Goal: Register for event/course

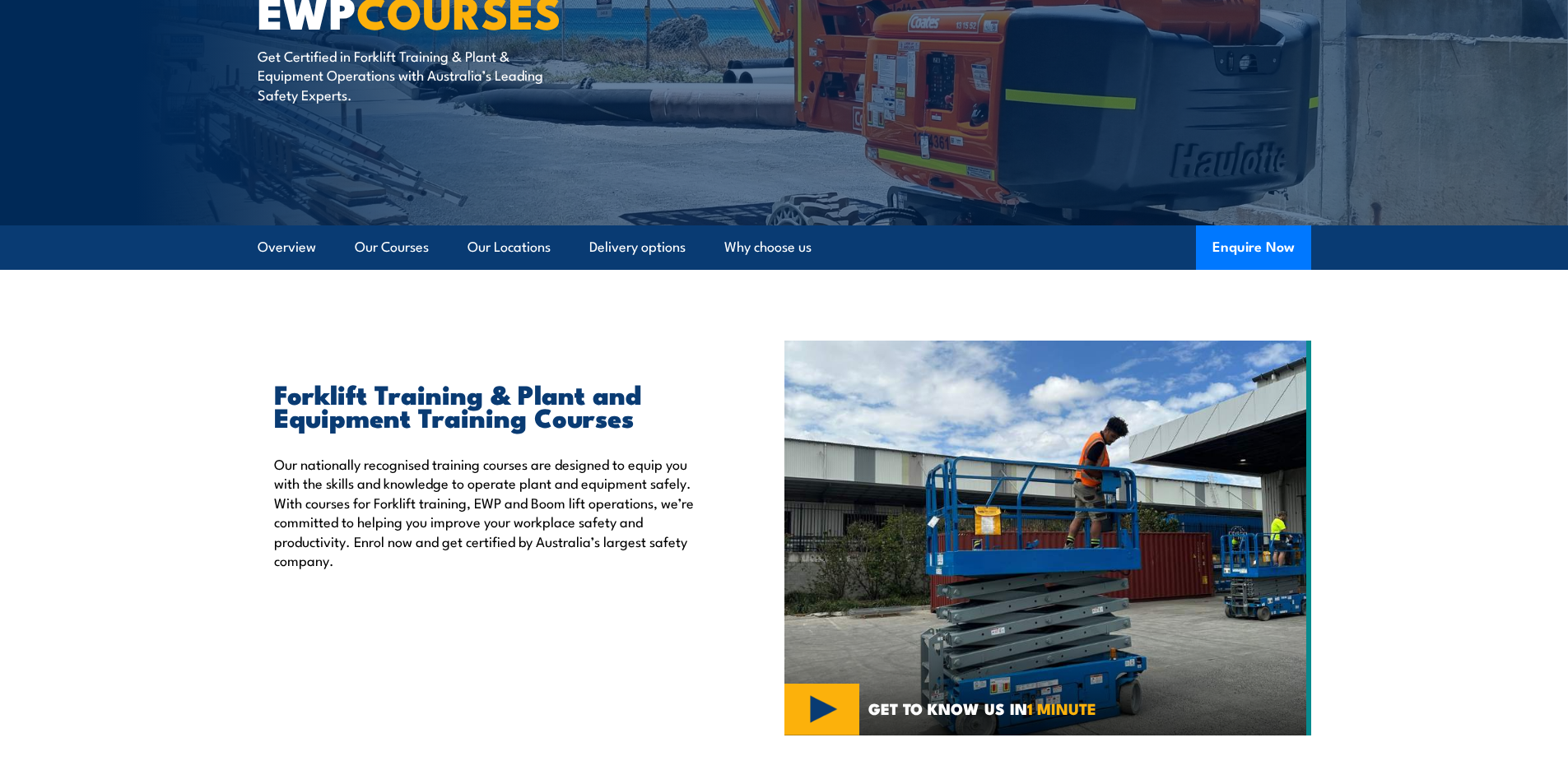
scroll to position [247, 0]
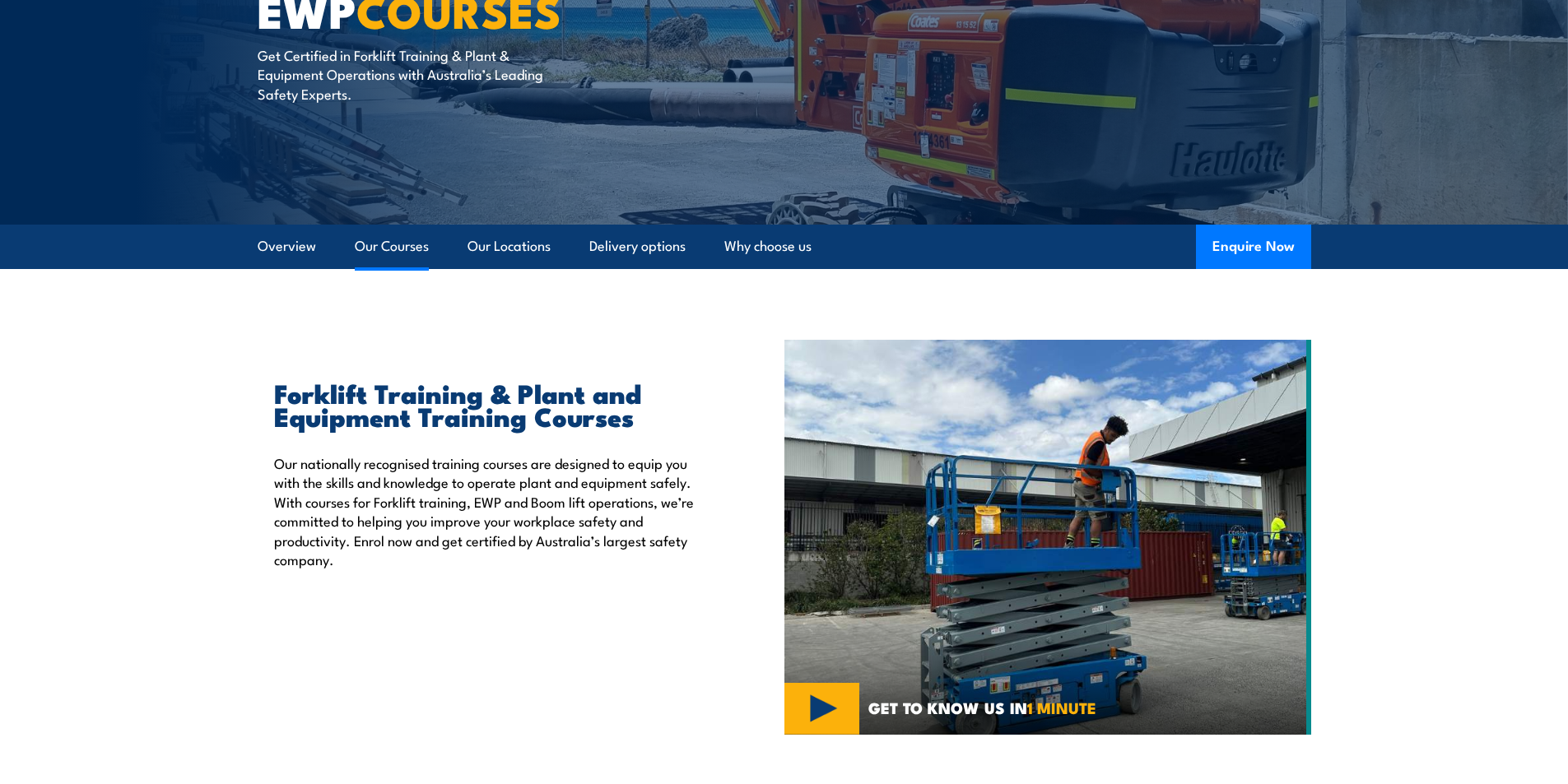
click at [389, 250] on link "Our Courses" at bounding box center [391, 247] width 74 height 43
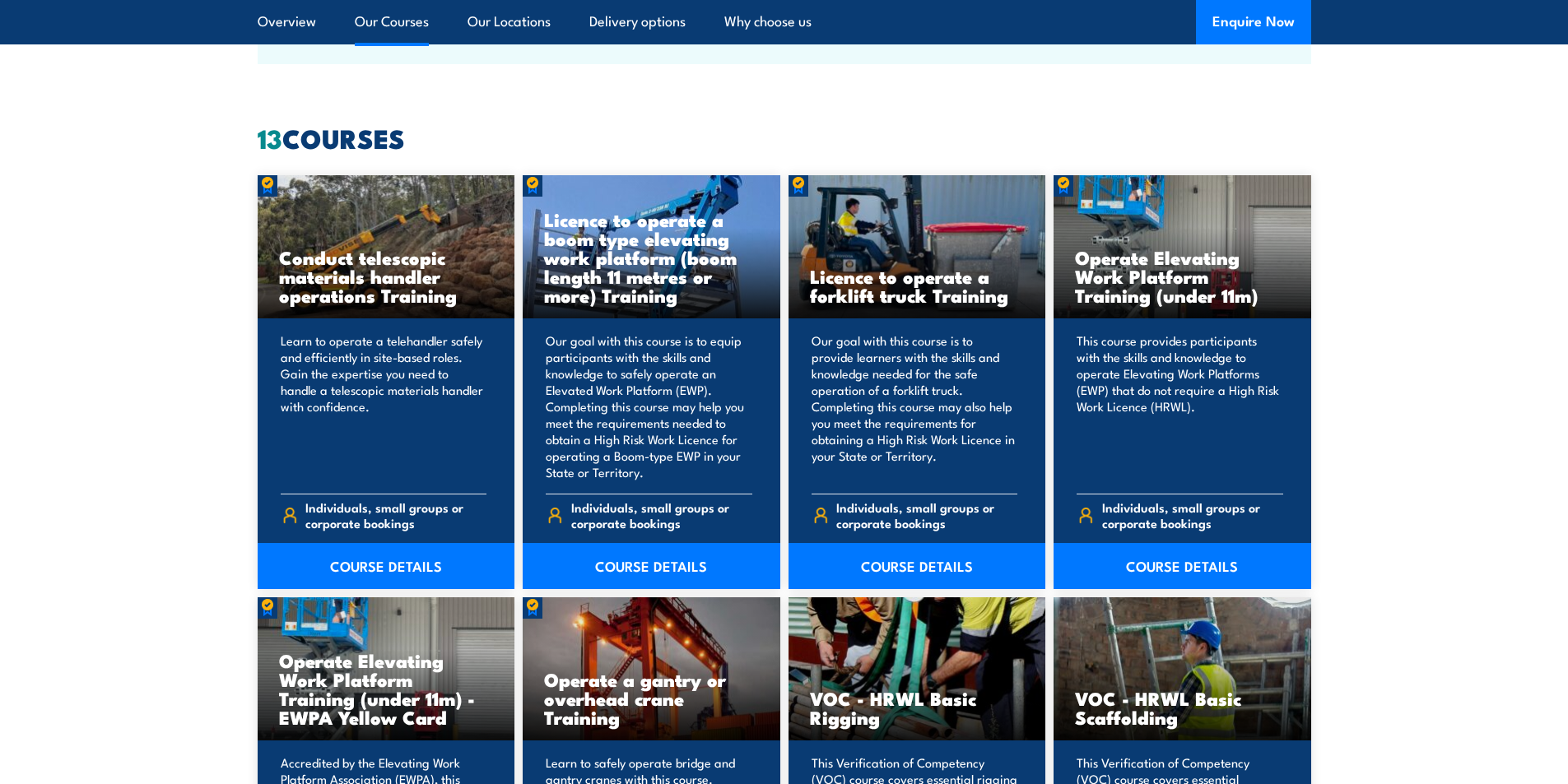
scroll to position [1247, 0]
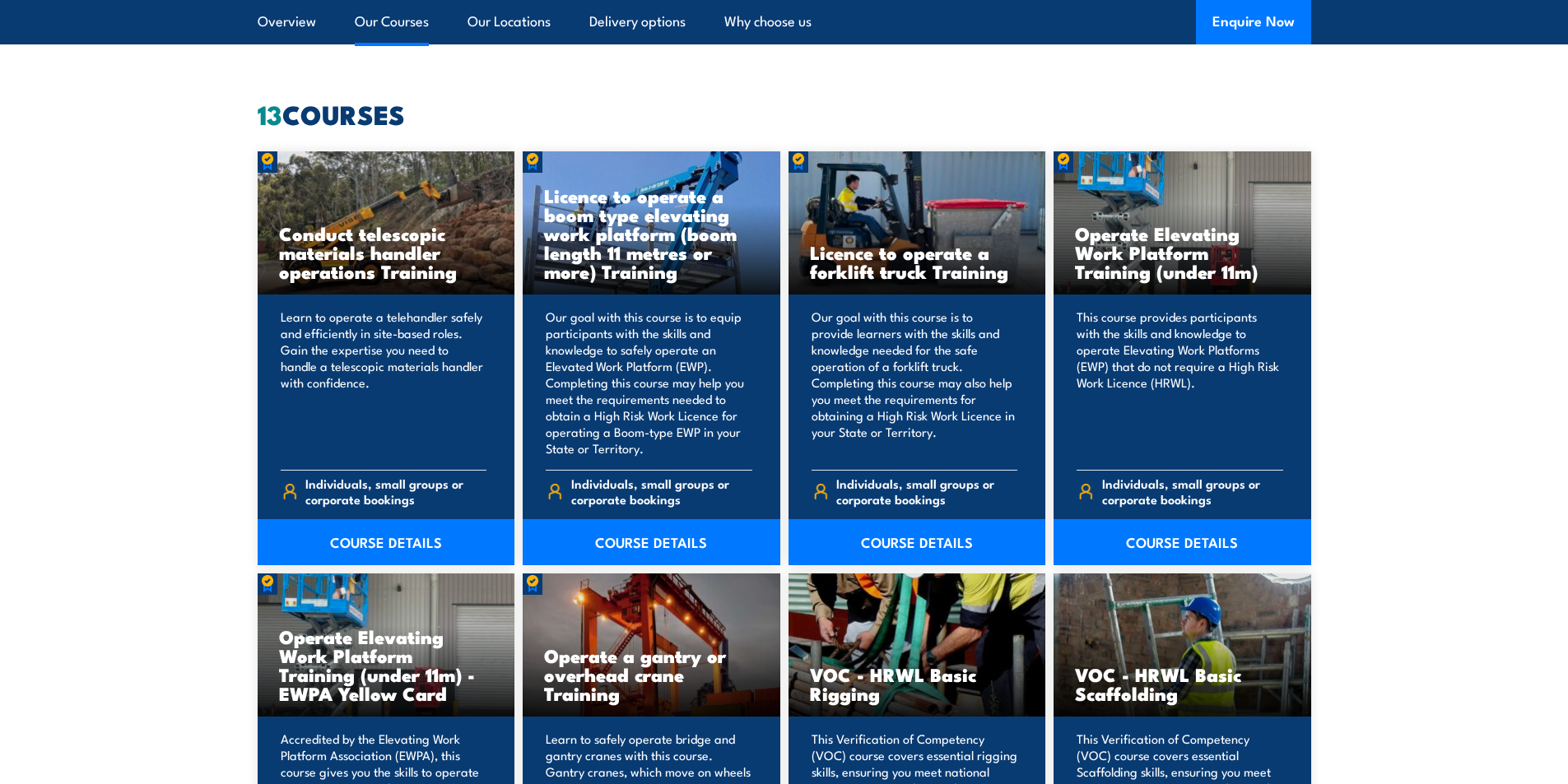
click at [925, 558] on link "COURSE DETAILS" at bounding box center [917, 541] width 258 height 46
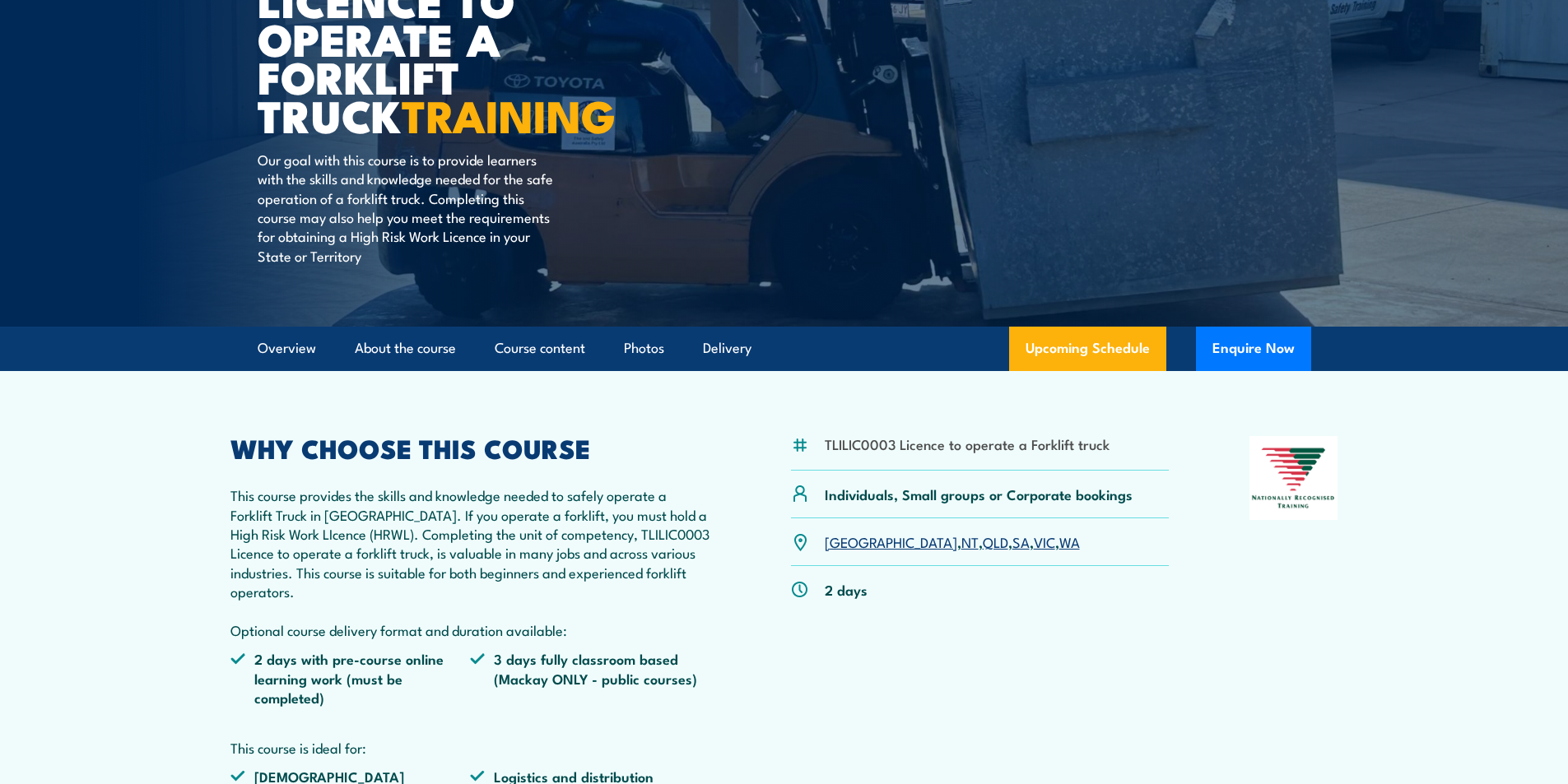
scroll to position [329, 0]
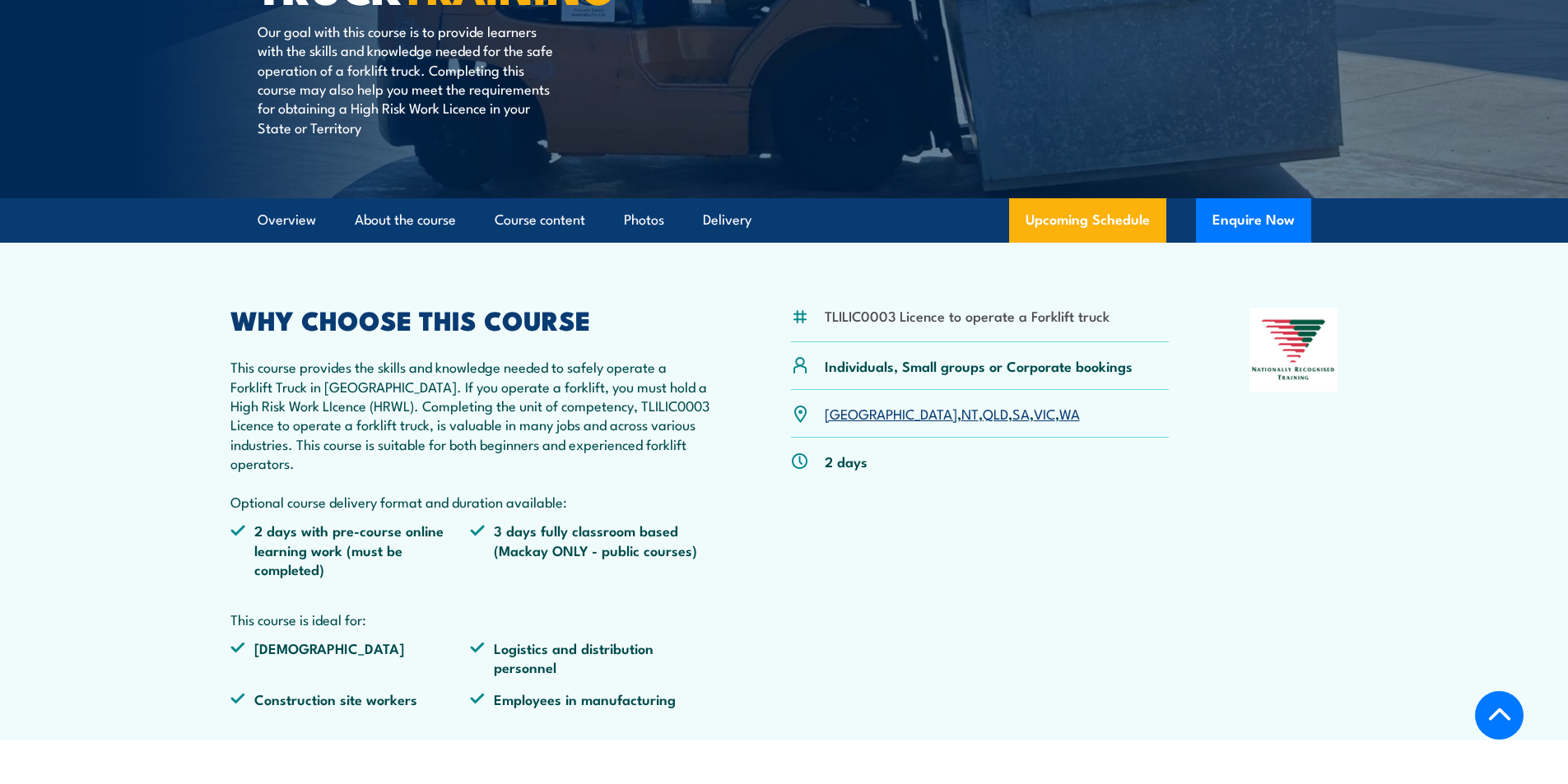
click at [1012, 414] on link "SA" at bounding box center [1021, 413] width 18 height 20
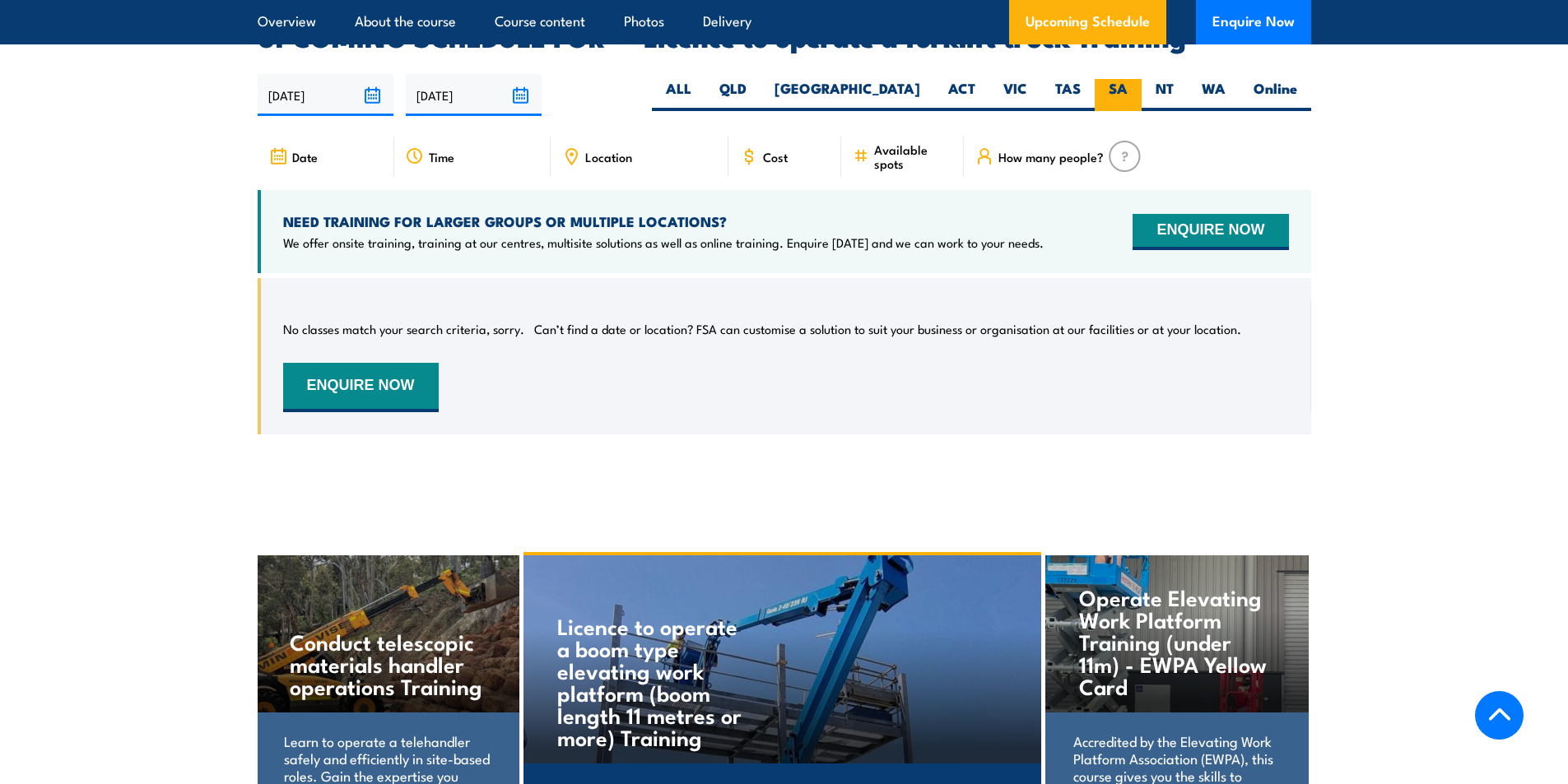
click at [1117, 79] on label "SA" at bounding box center [1118, 95] width 47 height 33
click at [1128, 79] on input "SA" at bounding box center [1133, 84] width 11 height 11
click at [375, 74] on input "18/08/2025" at bounding box center [326, 95] width 136 height 42
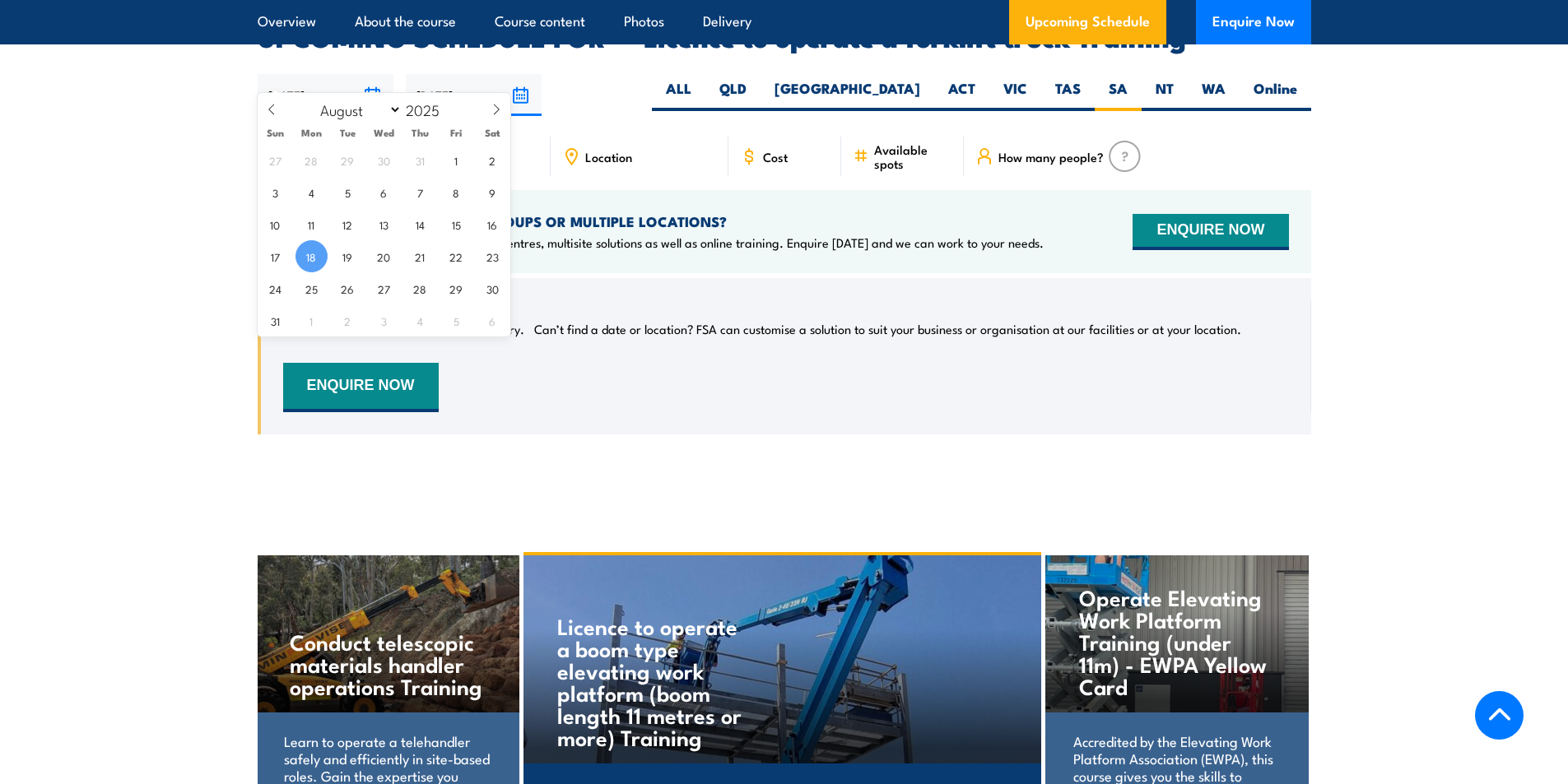
click at [377, 77] on input "18/08/2025" at bounding box center [326, 95] width 136 height 42
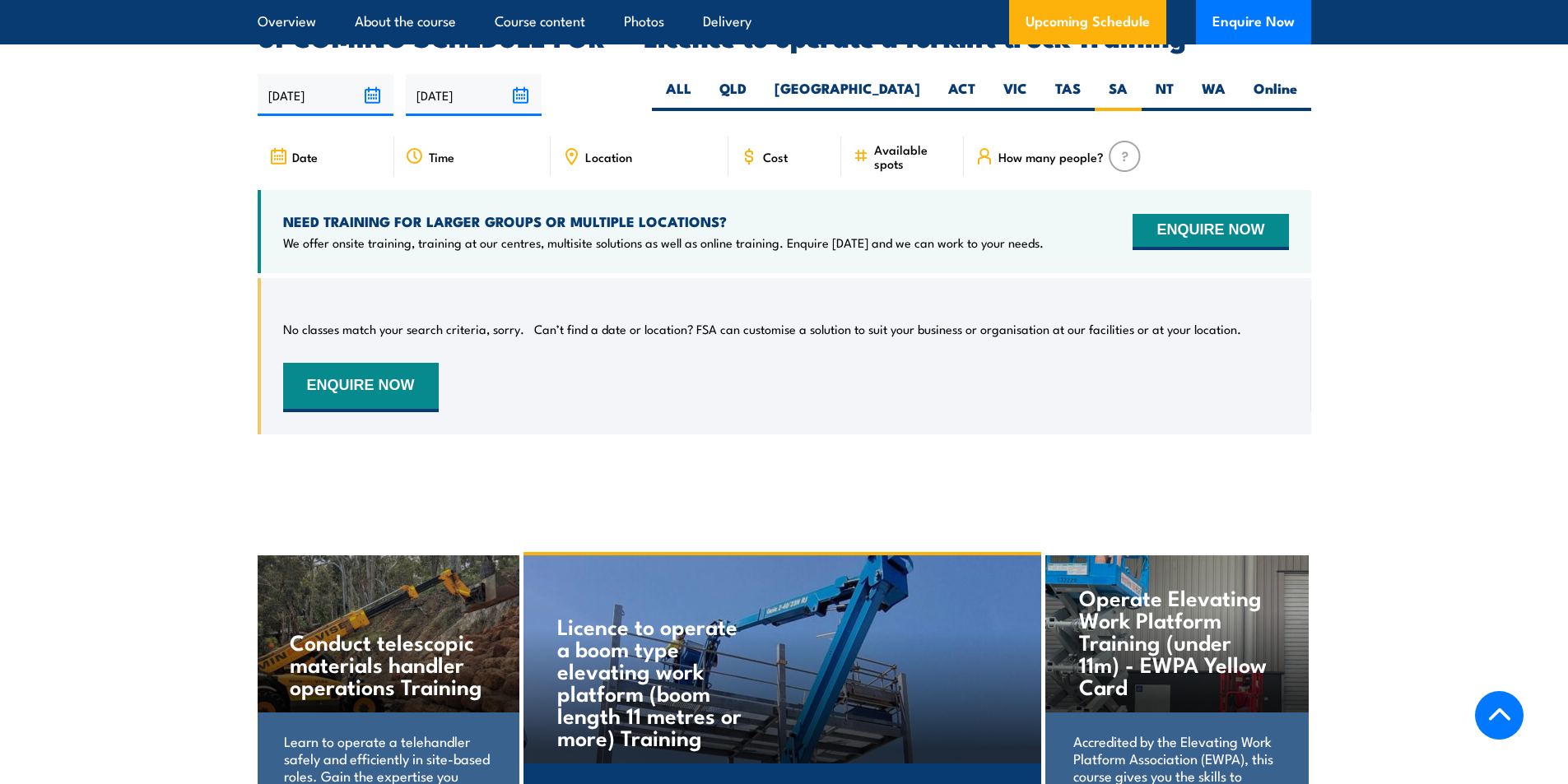
click at [793, 380] on div "No classes match your search criteria, sorry. Can’t find a date or location? FS…" at bounding box center [785, 355] width 1006 height 111
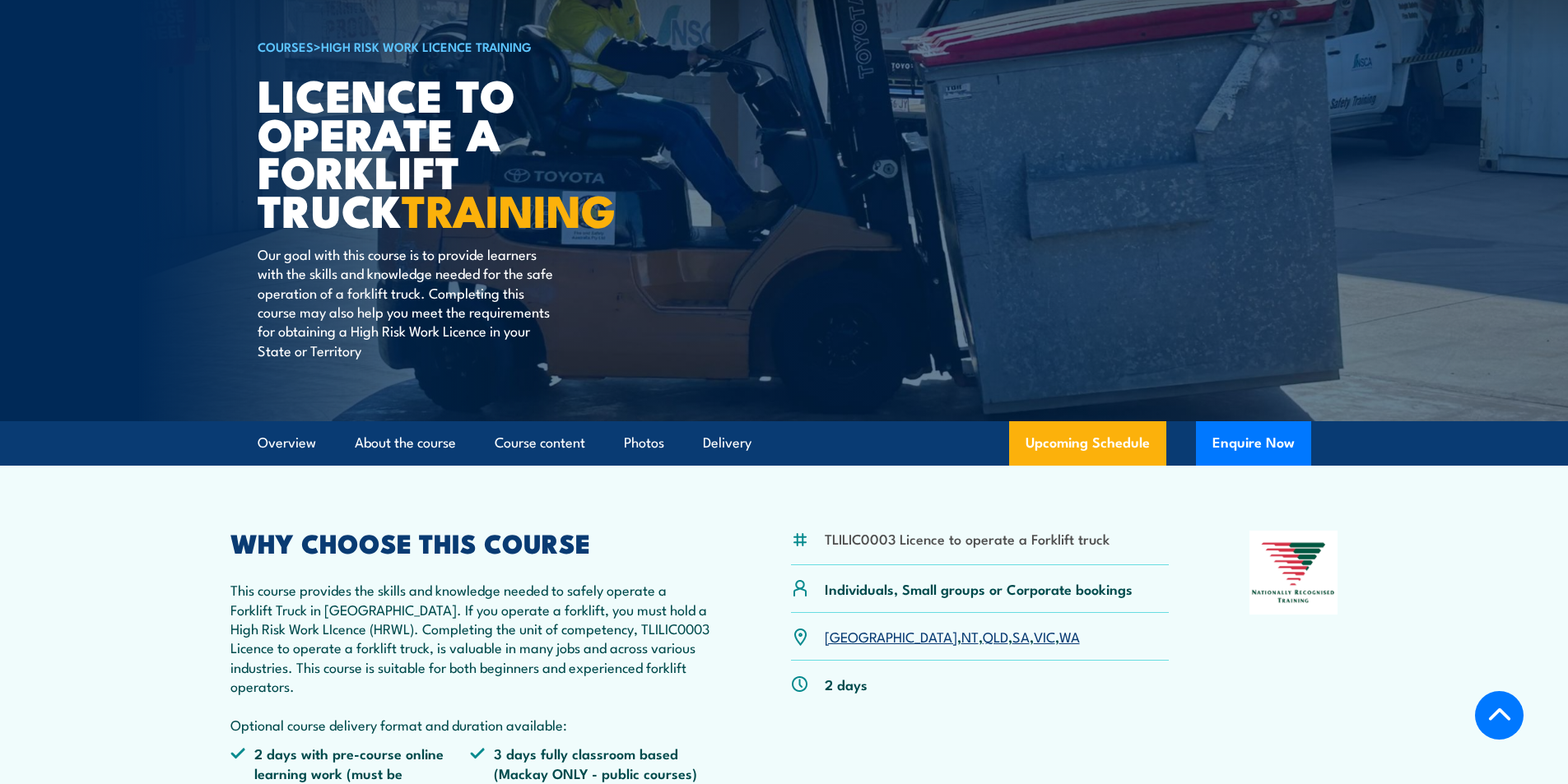
scroll to position [411, 0]
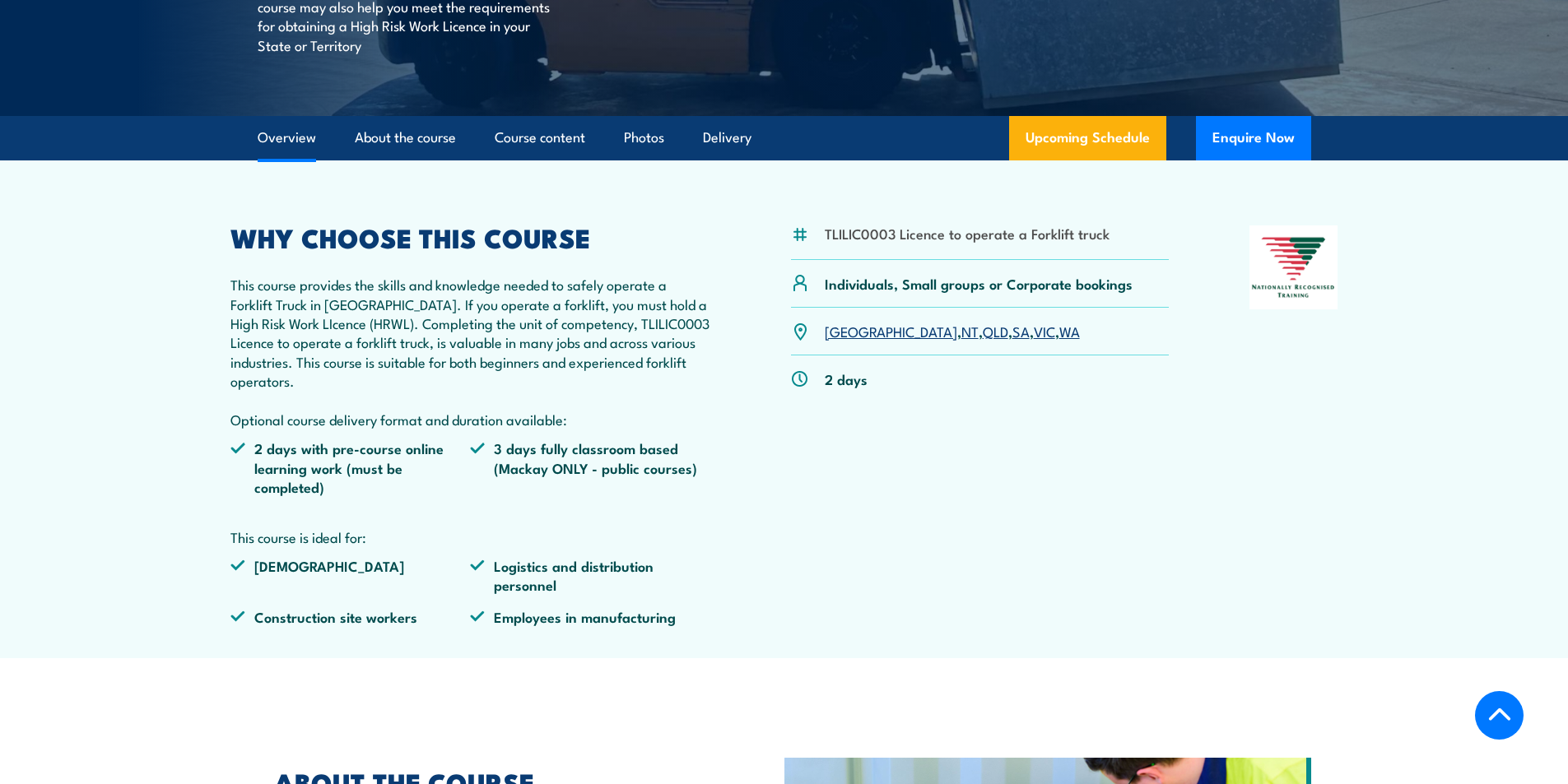
click at [1012, 334] on link "SA" at bounding box center [1021, 330] width 18 height 20
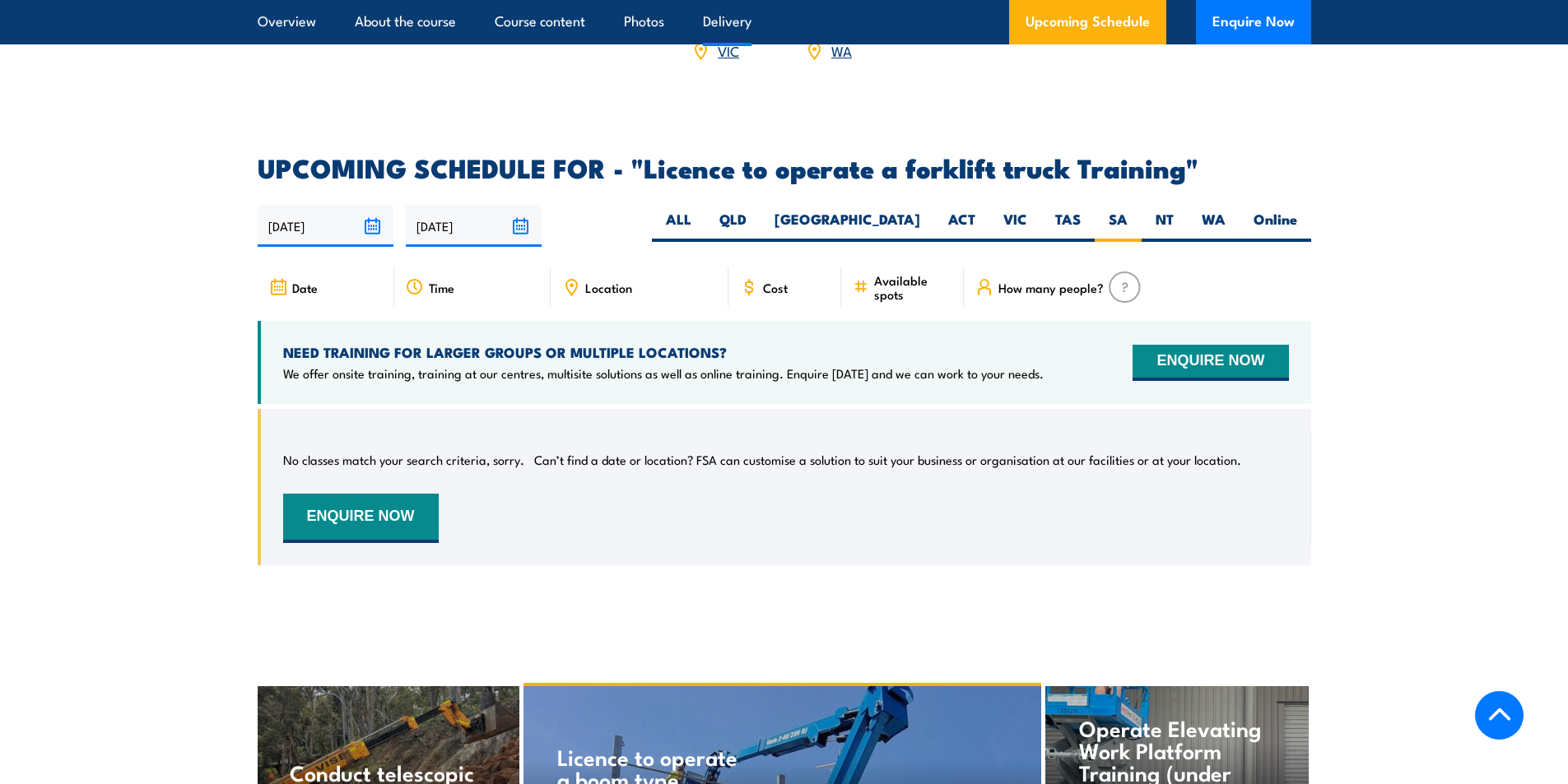
scroll to position [2753, 0]
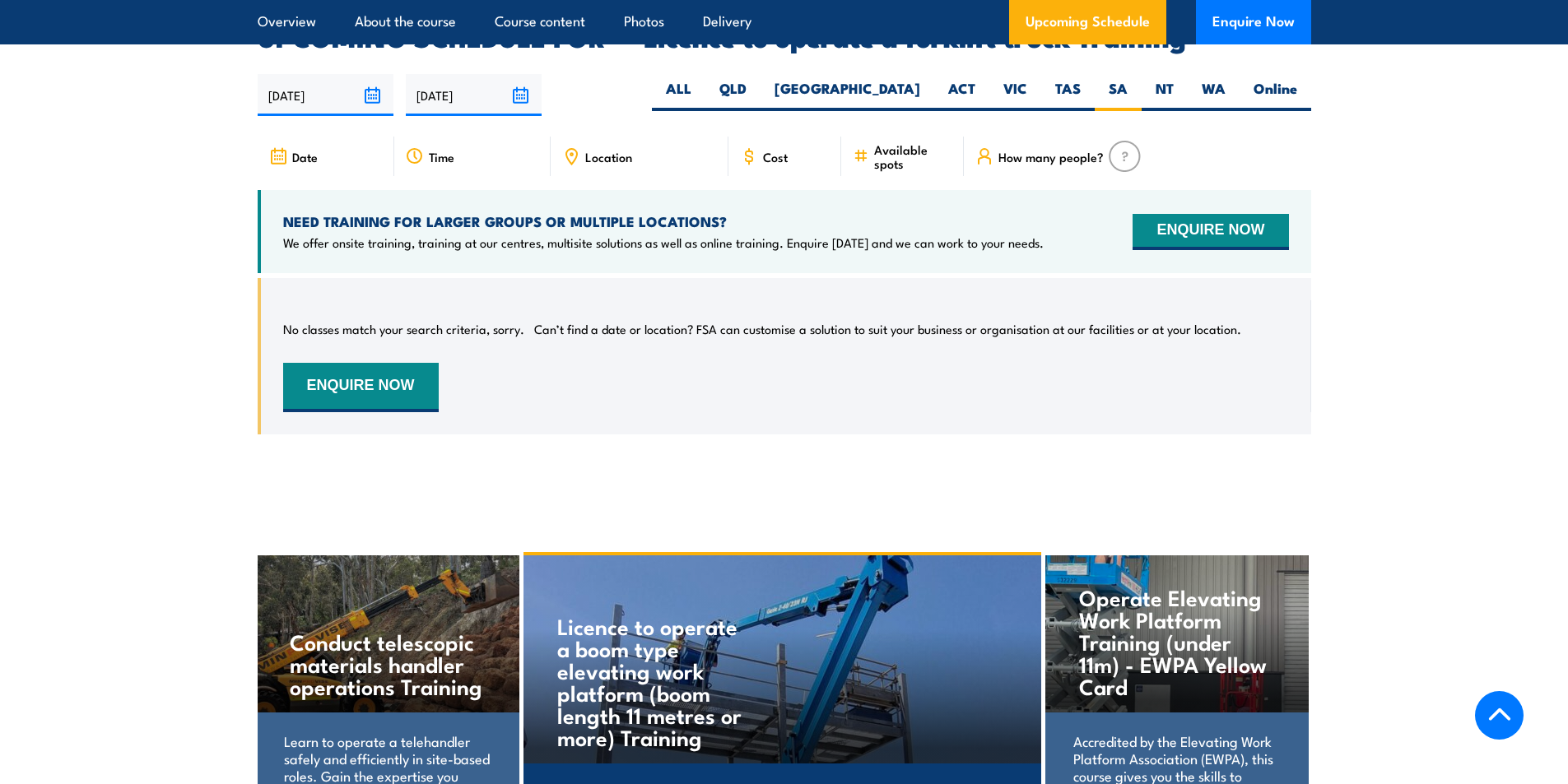
click at [625, 150] on span "Location" at bounding box center [609, 157] width 47 height 14
click at [760, 136] on div "Cost" at bounding box center [784, 156] width 113 height 39
click at [434, 150] on span "Time" at bounding box center [442, 157] width 26 height 14
click at [352, 136] on div "Date" at bounding box center [326, 156] width 136 height 39
click at [506, 139] on div "Time" at bounding box center [473, 156] width 156 height 39
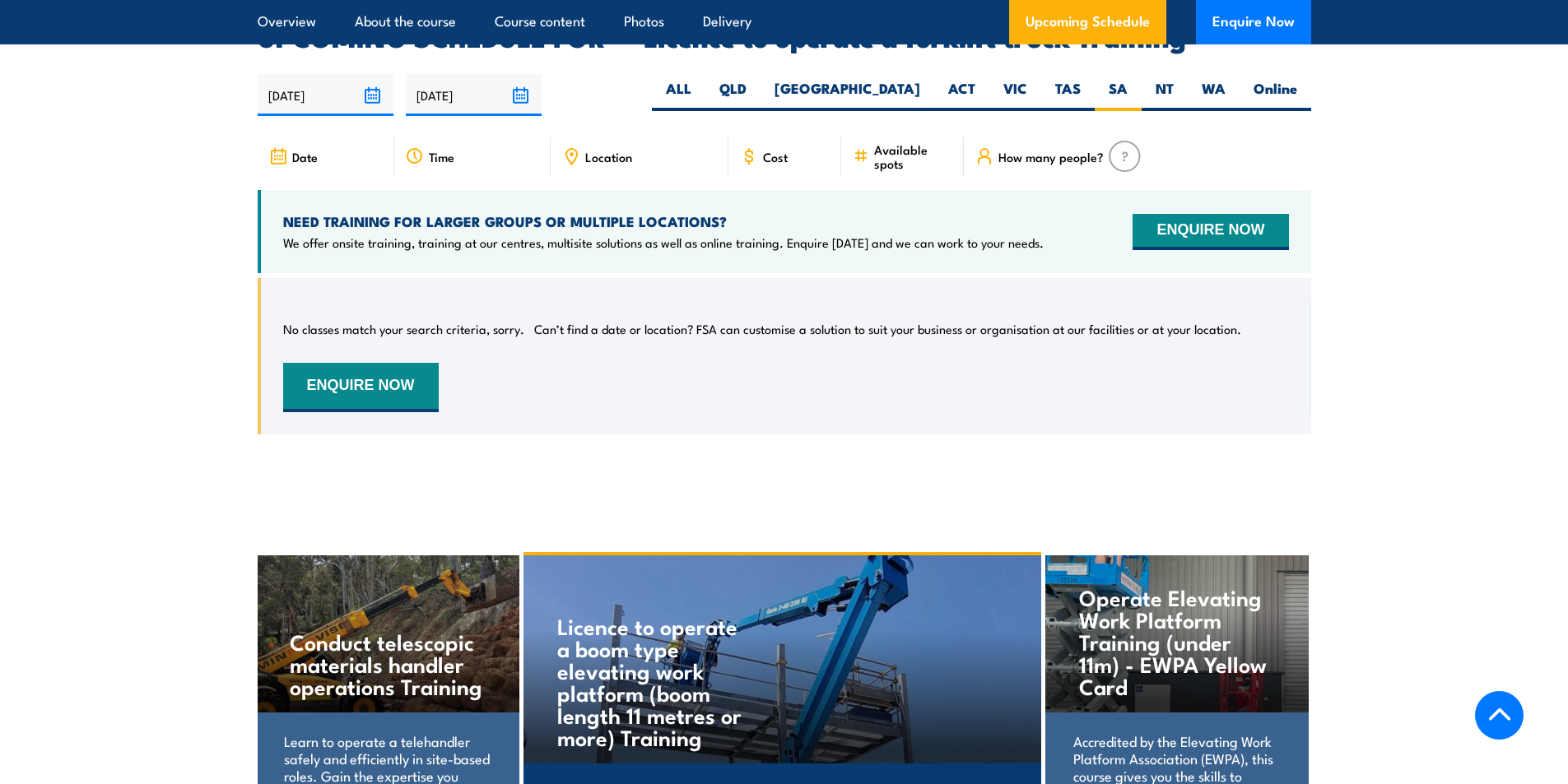
click at [635, 136] on div "Location" at bounding box center [639, 156] width 178 height 39
click at [724, 136] on div "Location" at bounding box center [639, 156] width 178 height 39
click at [518, 74] on input "14/02/2026" at bounding box center [474, 95] width 136 height 42
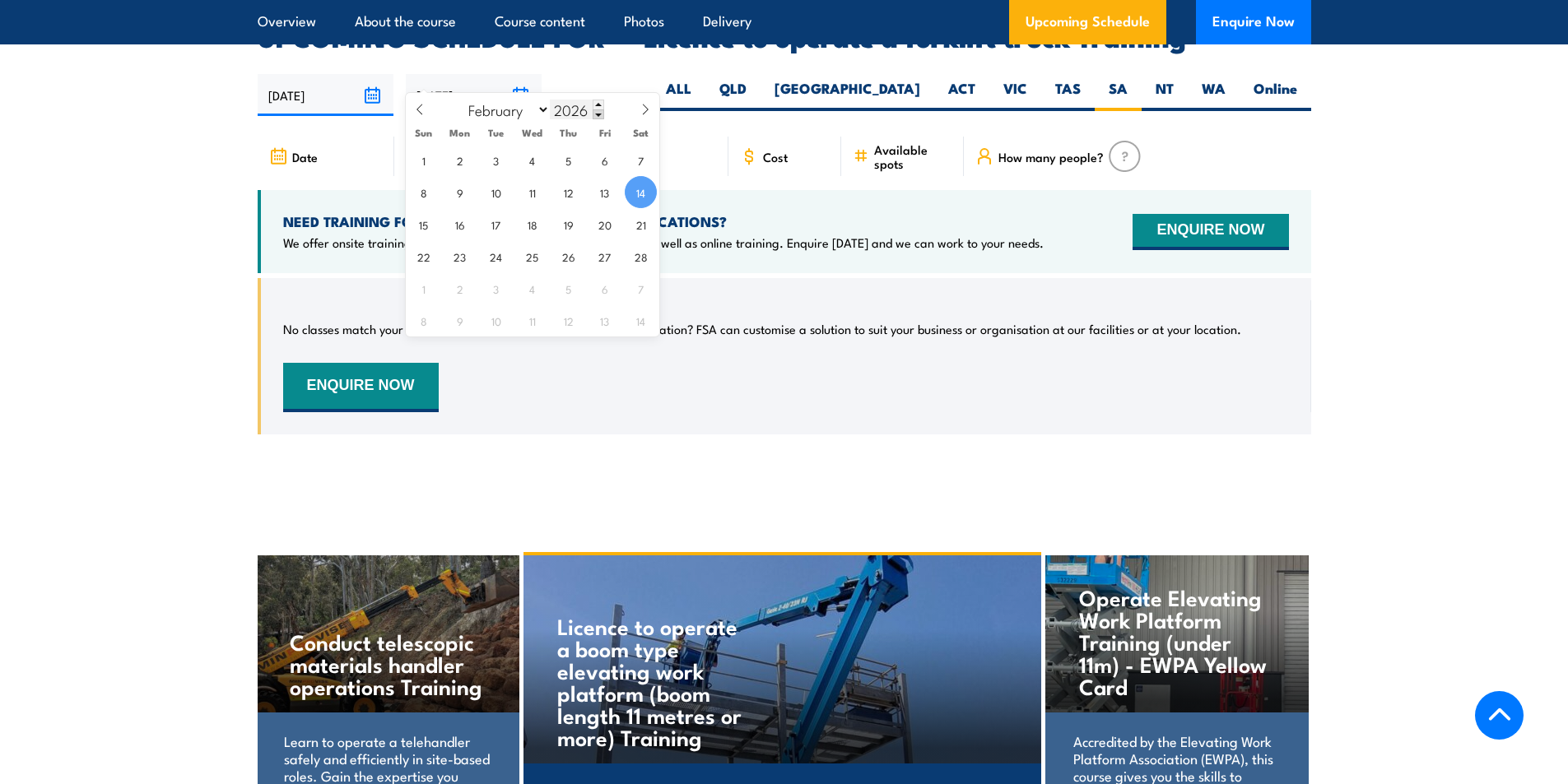
click at [595, 113] on span at bounding box center [599, 114] width 12 height 10
type input "2025"
click at [521, 108] on select "January February March April May June July August September October November De…" at bounding box center [504, 109] width 90 height 22
select select "8"
click at [461, 99] on select "January February March April May June July August September October November De…" at bounding box center [504, 109] width 90 height 22
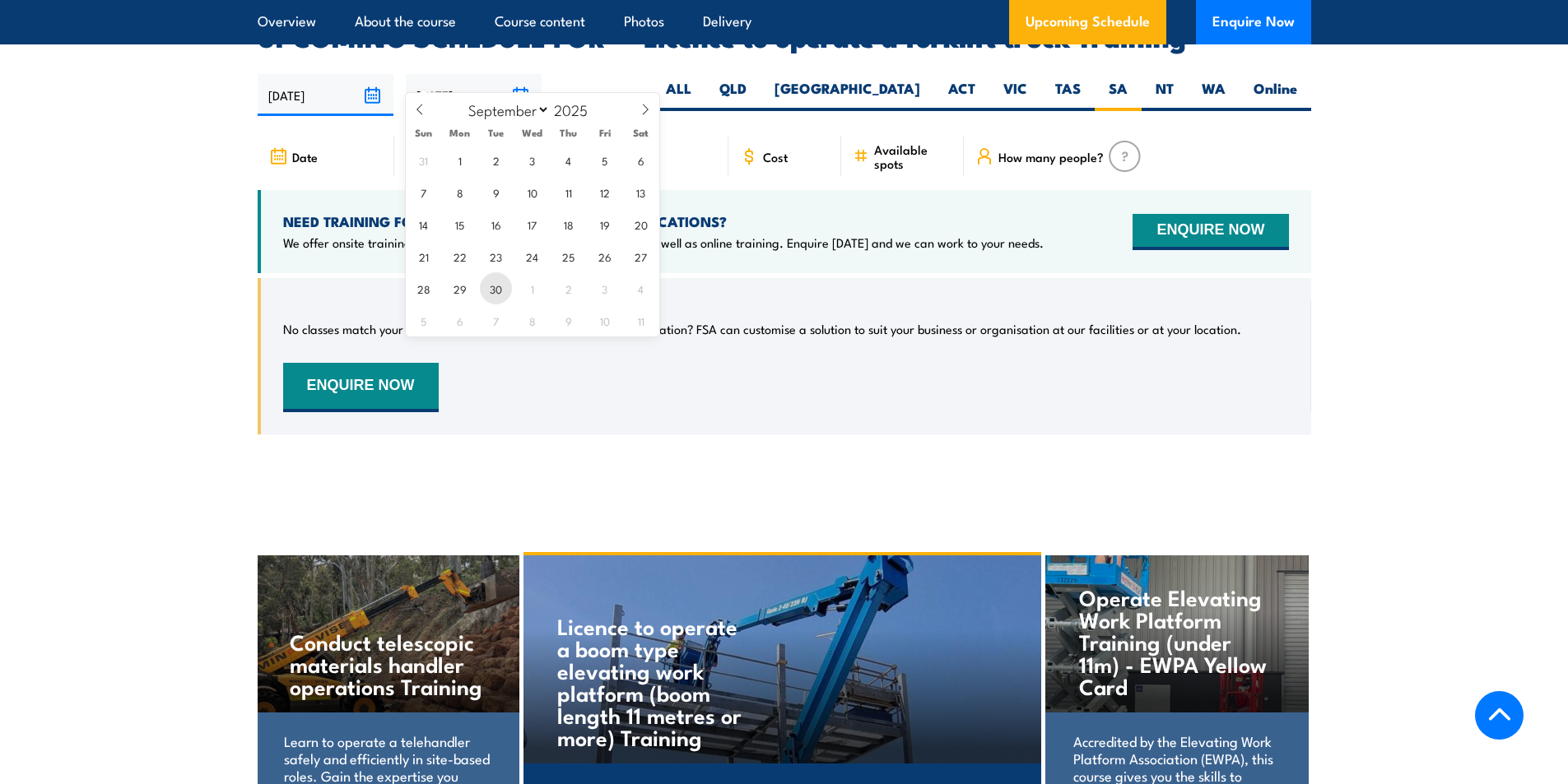
click at [488, 287] on span "30" at bounding box center [495, 288] width 33 height 33
type input "30/09/2025"
click at [529, 74] on input "30/09/2025" at bounding box center [474, 95] width 136 height 42
click at [528, 109] on select "January February March April May June July August September October November De…" at bounding box center [504, 109] width 90 height 22
select select "11"
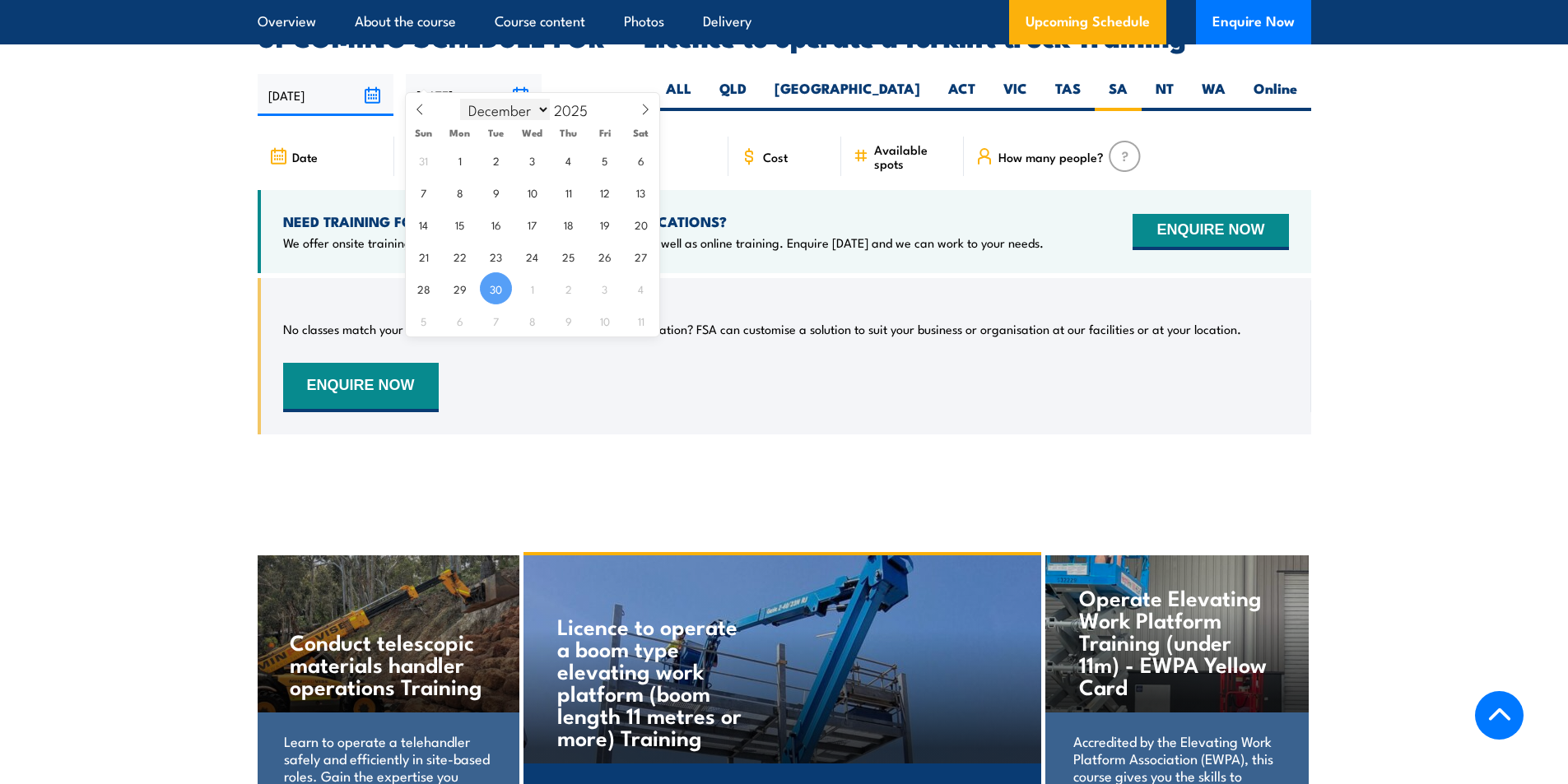
click at [461, 99] on select "January February March April May June July August September October November De…" at bounding box center [504, 109] width 90 height 22
click at [540, 296] on span "31" at bounding box center [532, 288] width 33 height 33
type input "31/12/2025"
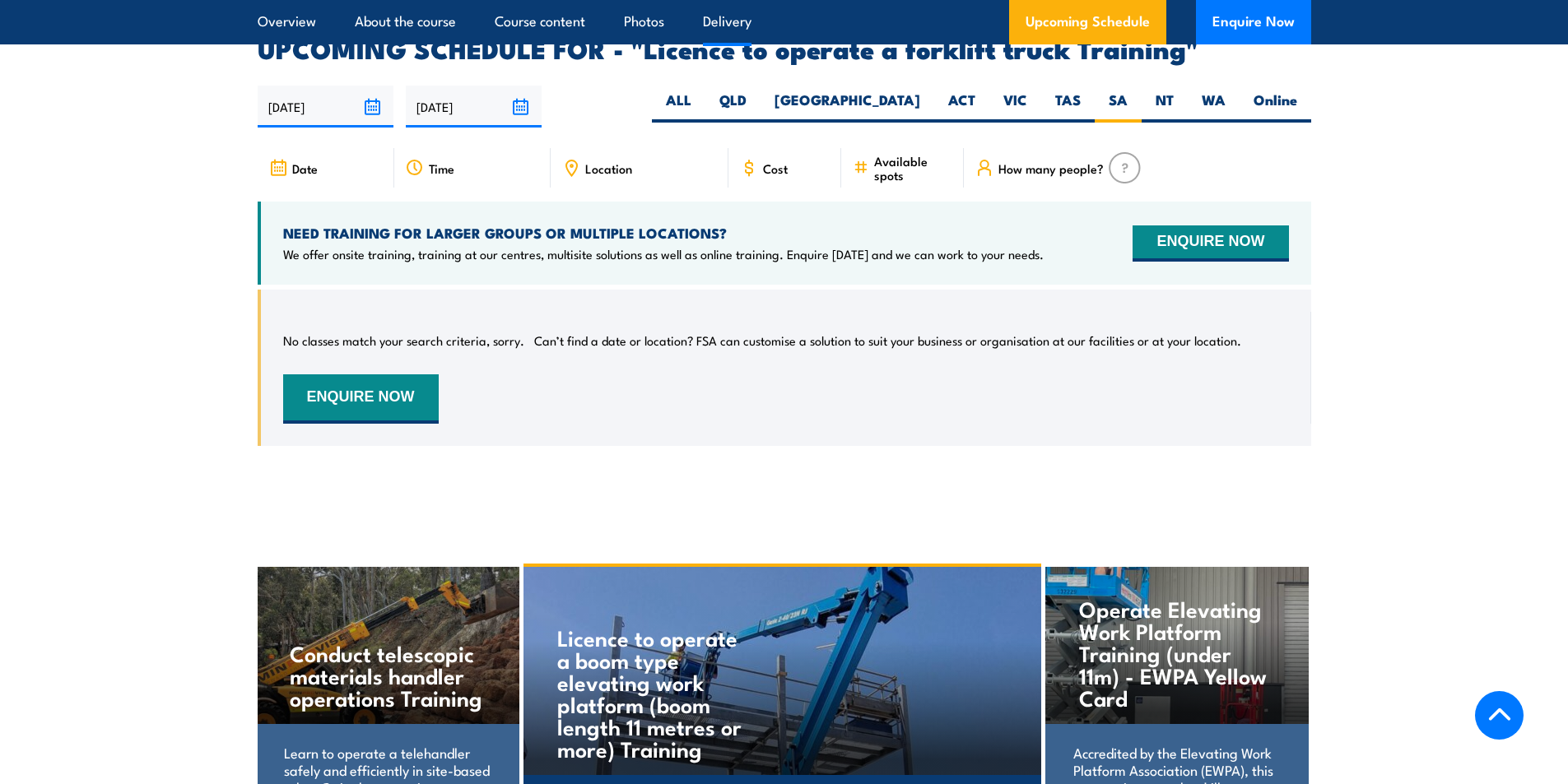
scroll to position [2753, 0]
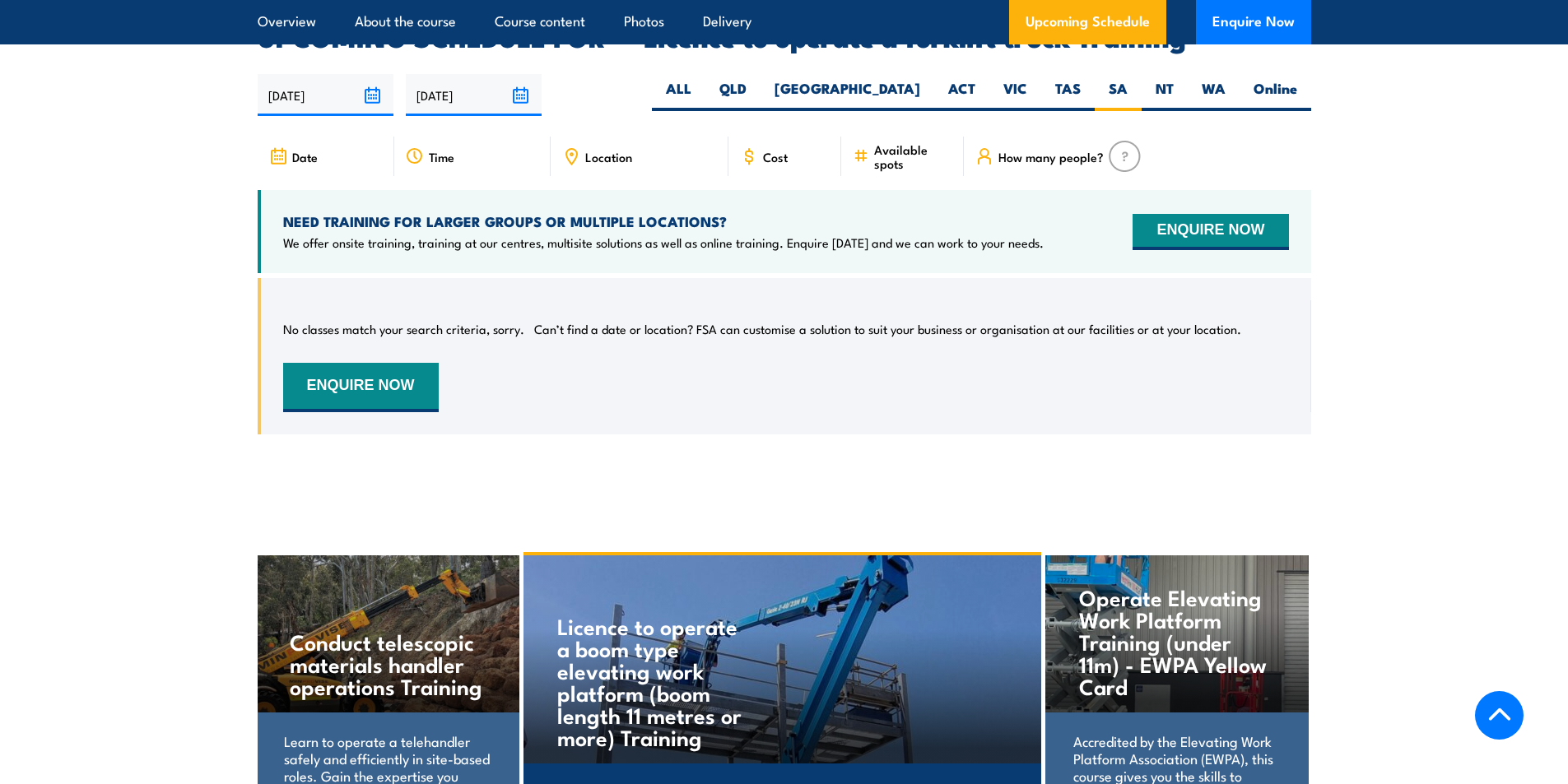
click at [298, 150] on span "Date" at bounding box center [305, 157] width 26 height 14
click at [280, 147] on icon at bounding box center [278, 156] width 18 height 18
click at [449, 150] on span "Time" at bounding box center [442, 157] width 26 height 14
click at [429, 150] on span "Time" at bounding box center [442, 157] width 26 height 14
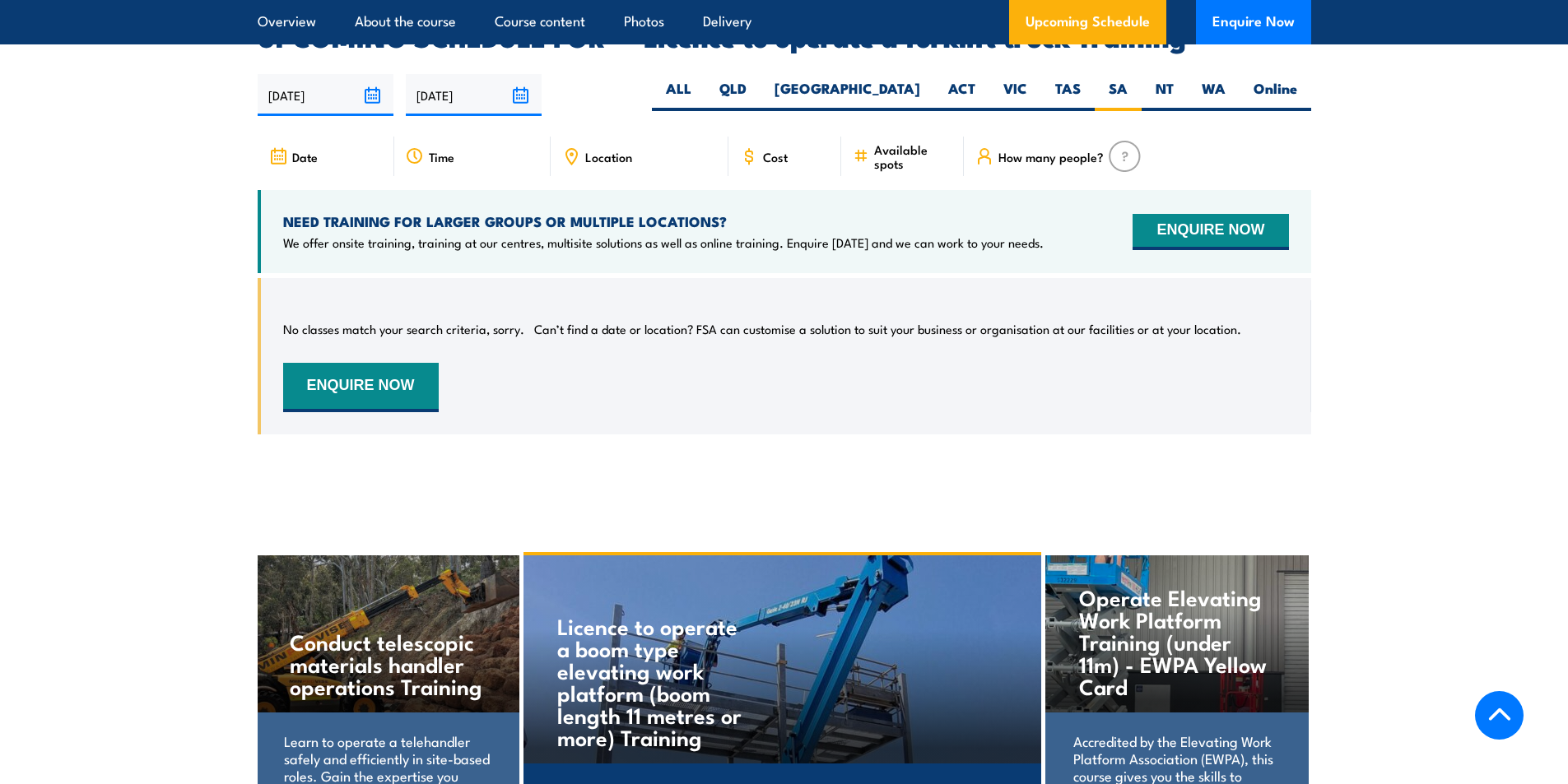
click at [560, 136] on div "Location" at bounding box center [639, 156] width 178 height 39
click at [618, 150] on span "Location" at bounding box center [609, 157] width 47 height 14
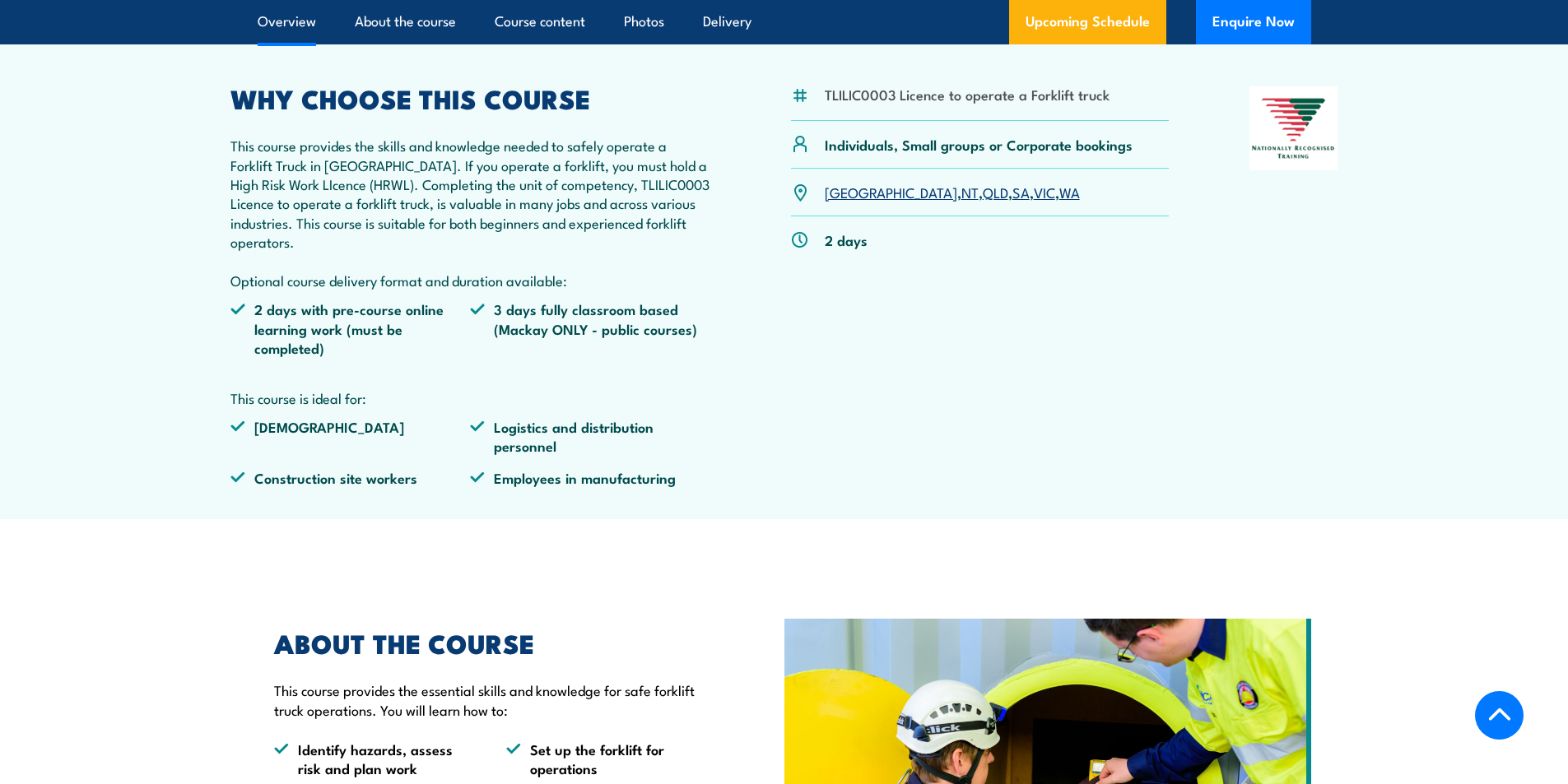
scroll to position [533, 0]
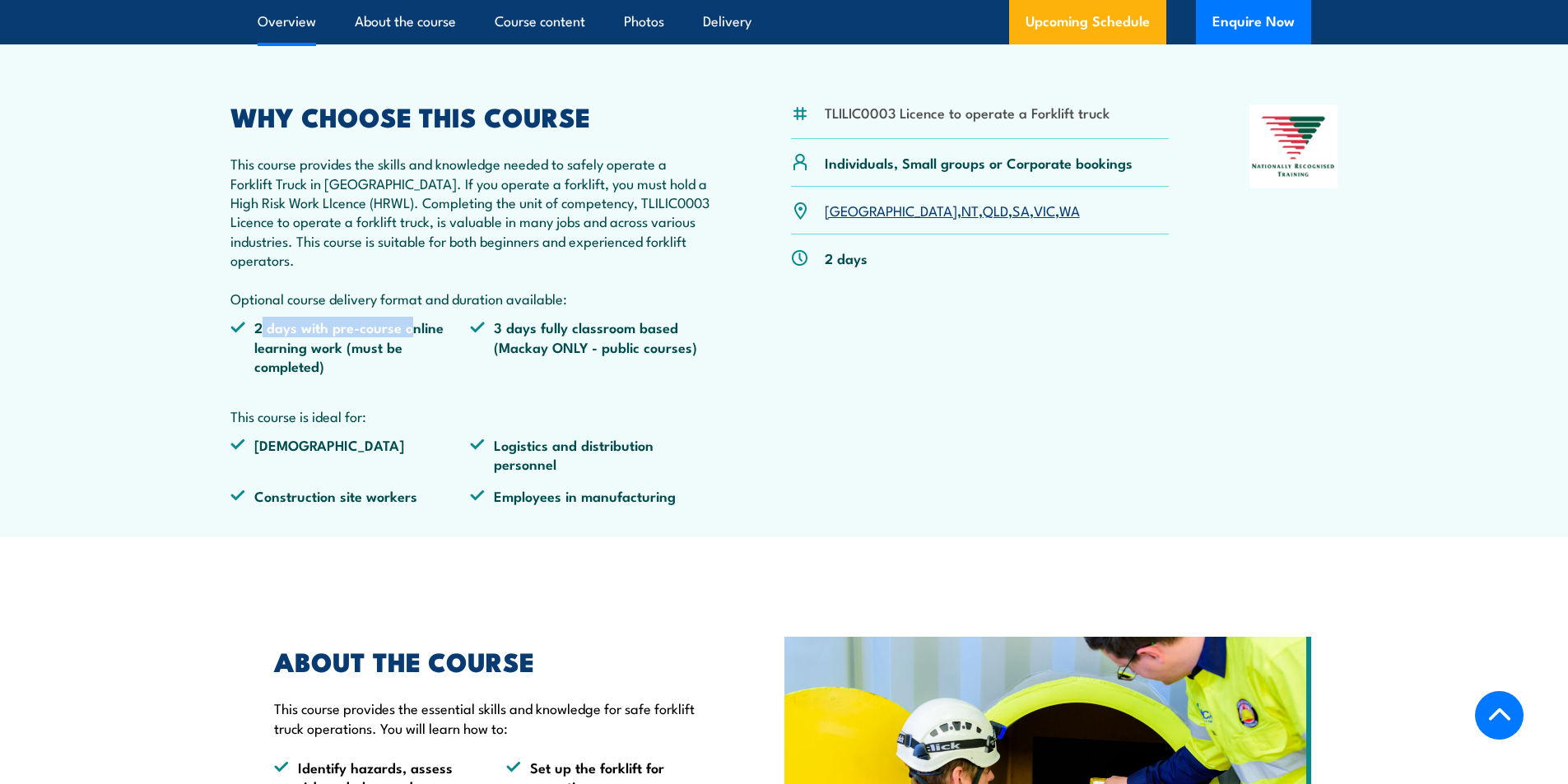
drag, startPoint x: 261, startPoint y: 325, endPoint x: 407, endPoint y: 328, distance: 146.0
click at [407, 328] on li "2 days with pre-course online learning work (must be completed)" at bounding box center [351, 346] width 241 height 57
click at [430, 328] on li "2 days with pre-course online learning work (must be completed)" at bounding box center [351, 346] width 241 height 57
drag, startPoint x: 271, startPoint y: 349, endPoint x: 315, endPoint y: 349, distance: 44.0
click at [315, 349] on li "2 days with pre-course online learning work (must be completed)" at bounding box center [351, 346] width 241 height 57
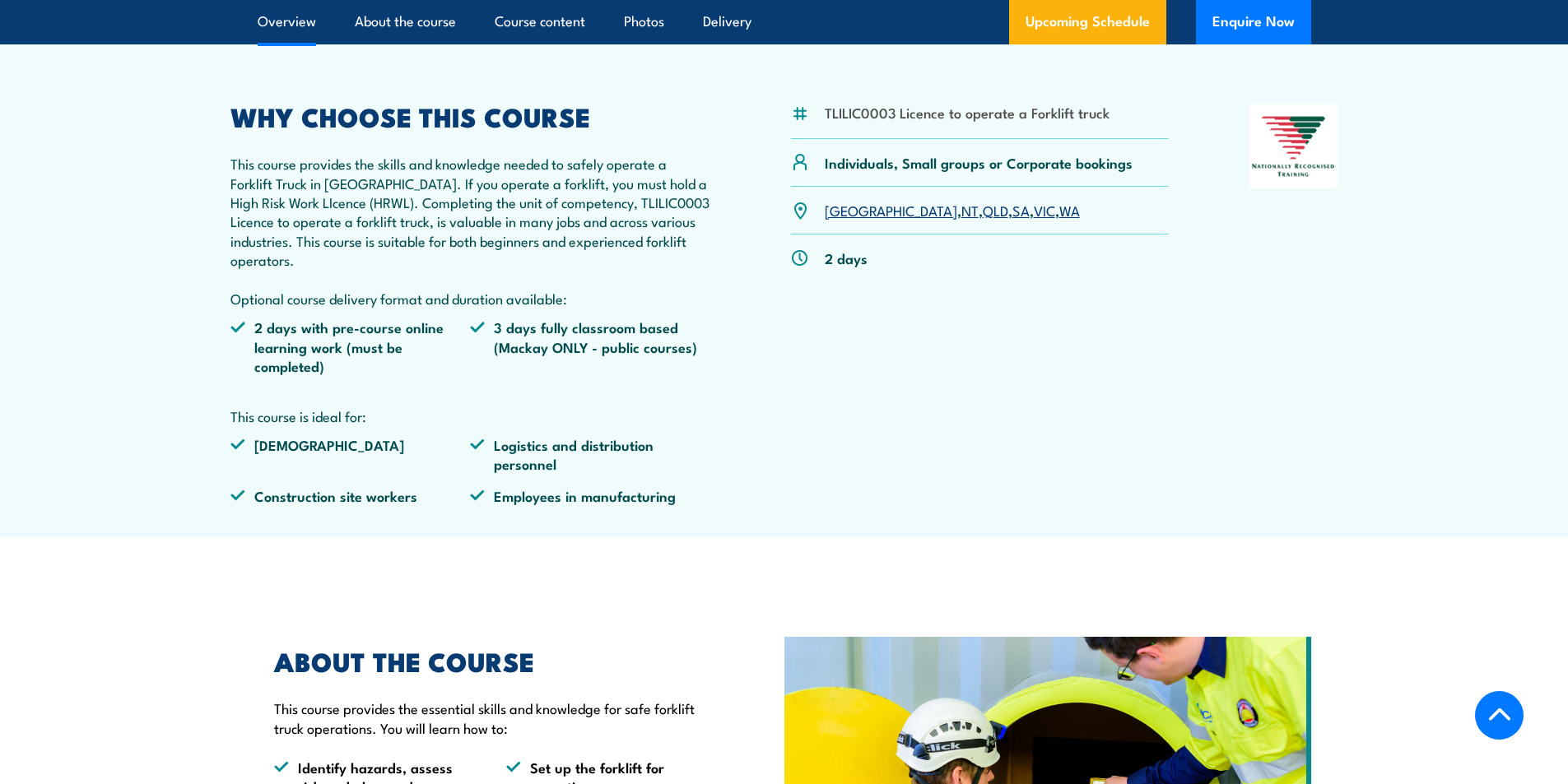
click at [363, 348] on li "2 days with pre-course online learning work (must be completed)" at bounding box center [351, 346] width 241 height 57
drag, startPoint x: 495, startPoint y: 329, endPoint x: 646, endPoint y: 343, distance: 151.6
click at [646, 343] on li "3 days fully classroom based (Mackay ONLY - public courses)" at bounding box center [590, 346] width 241 height 57
click at [667, 352] on li "3 days fully classroom based (Mackay ONLY - public courses)" at bounding box center [590, 346] width 241 height 57
drag, startPoint x: 499, startPoint y: 350, endPoint x: 634, endPoint y: 349, distance: 135.0
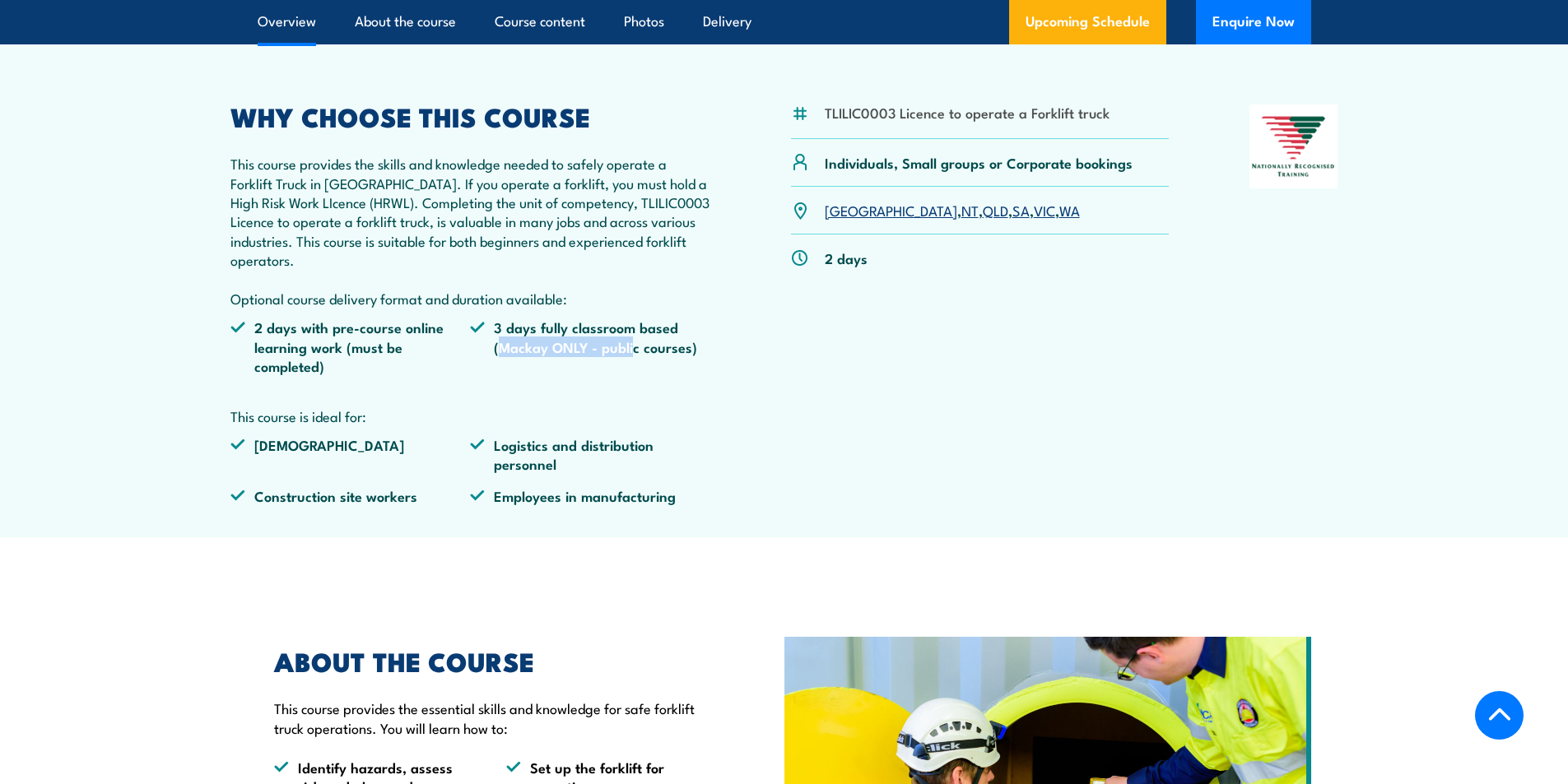
click at [634, 349] on li "3 days fully classroom based (Mackay ONLY - public courses)" at bounding box center [590, 346] width 241 height 57
click at [275, 442] on li "[DEMOGRAPHIC_DATA]" at bounding box center [351, 454] width 241 height 38
click at [508, 444] on li "Logistics and distribution personnel" at bounding box center [590, 454] width 241 height 38
click at [1012, 212] on link "SA" at bounding box center [1021, 210] width 18 height 20
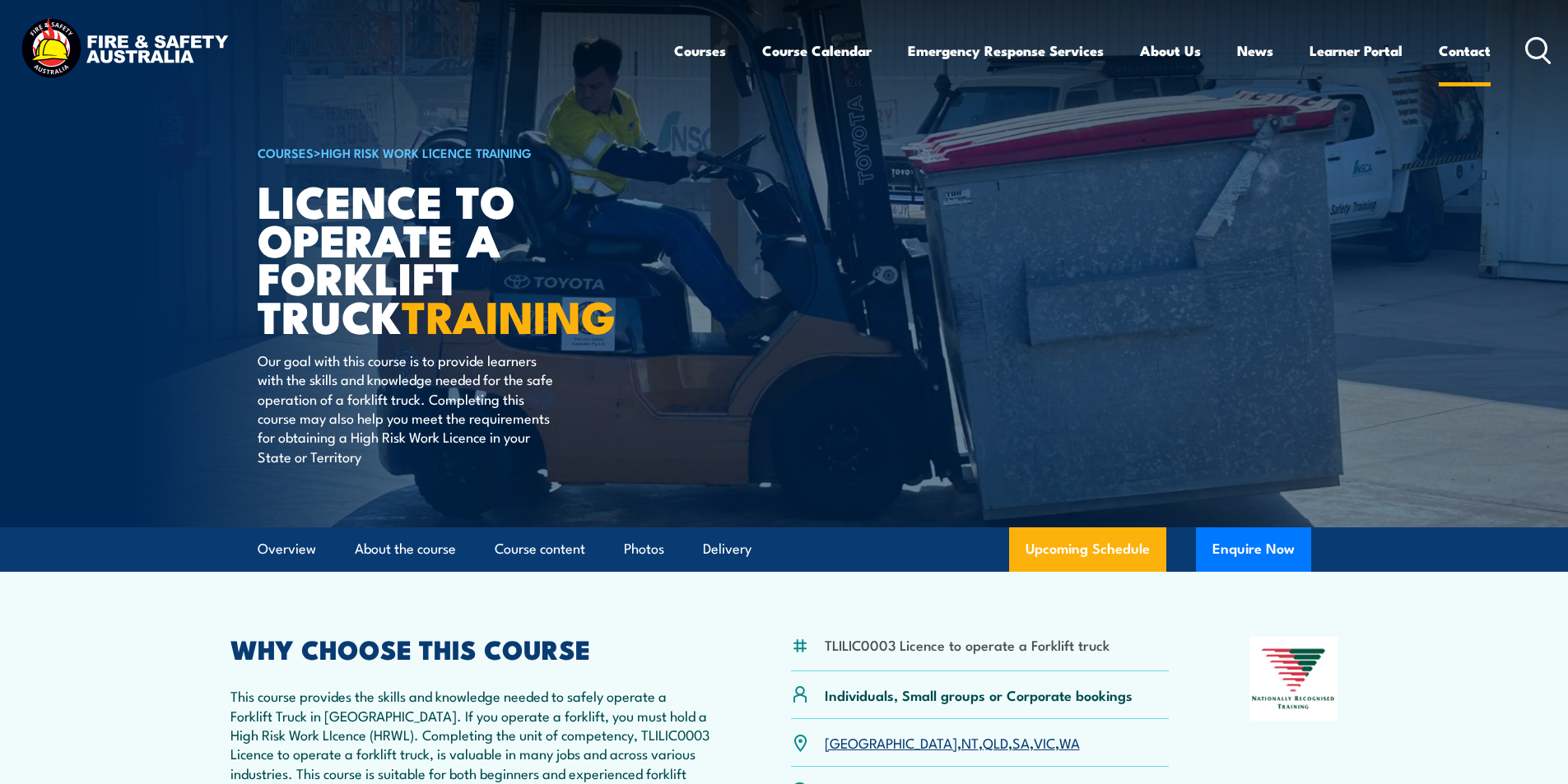
click at [1476, 51] on link "Contact" at bounding box center [1464, 50] width 52 height 43
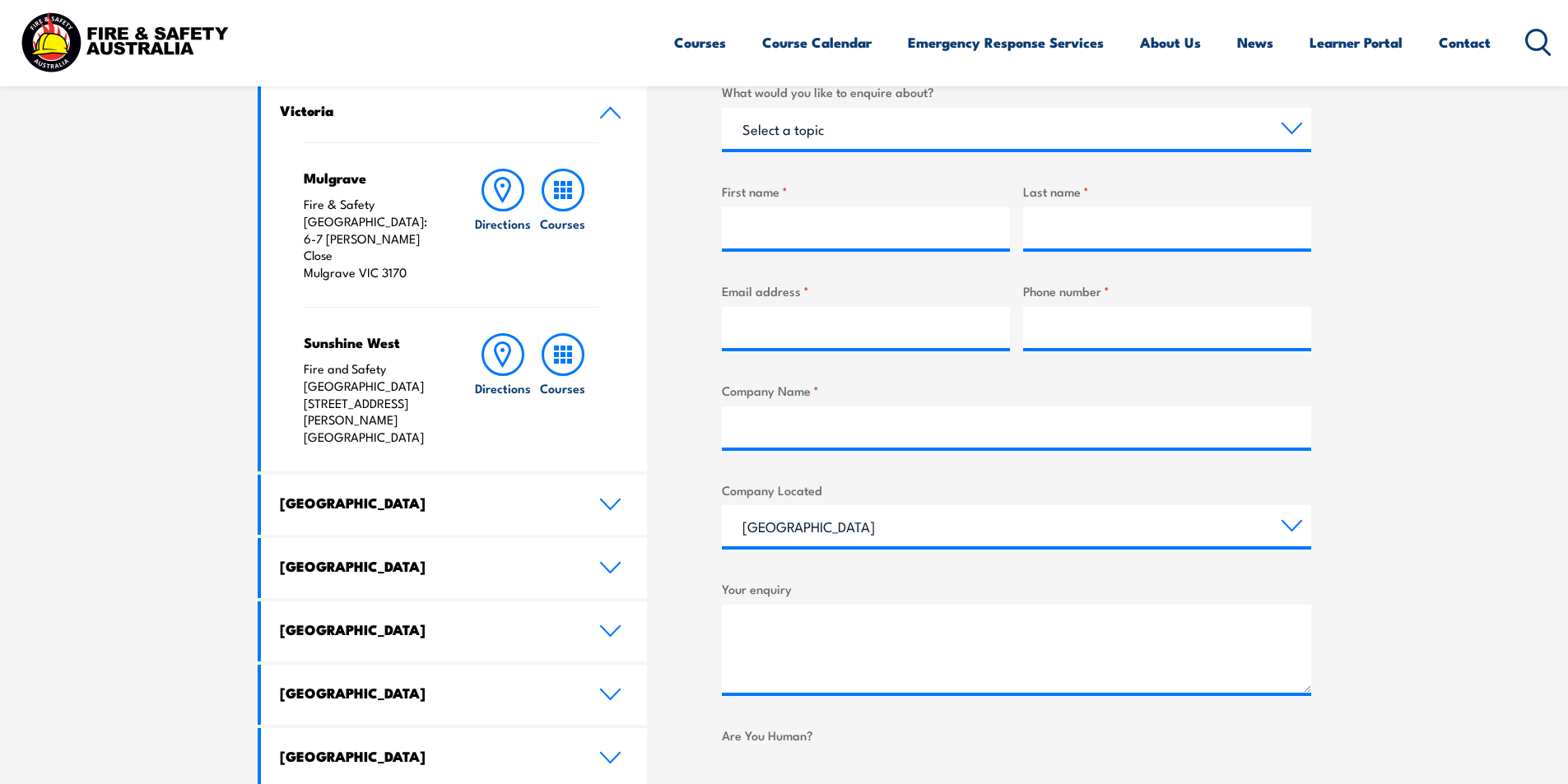
scroll to position [576, 0]
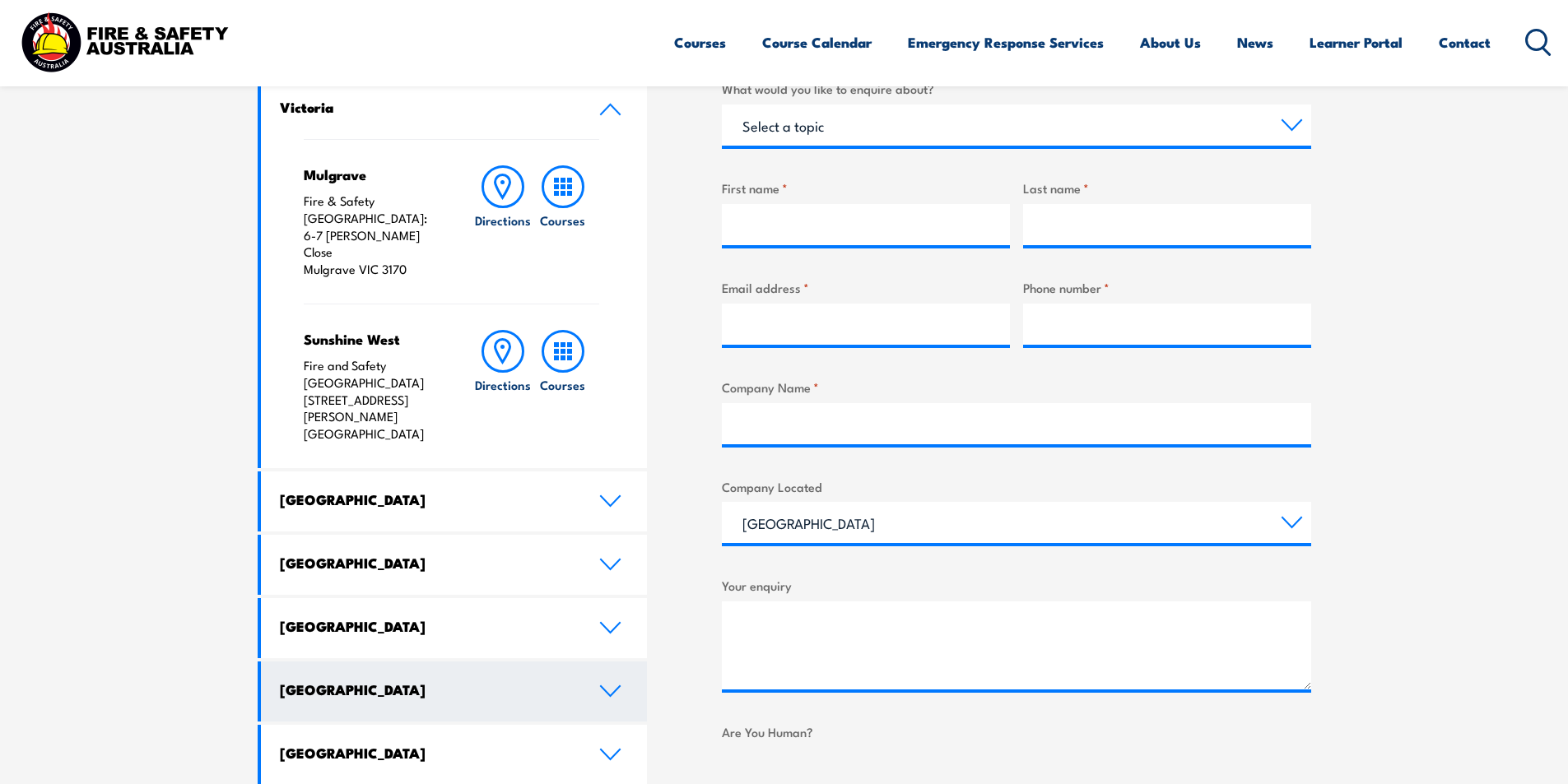
click at [384, 680] on h4 "[GEOGRAPHIC_DATA]" at bounding box center [427, 689] width 295 height 18
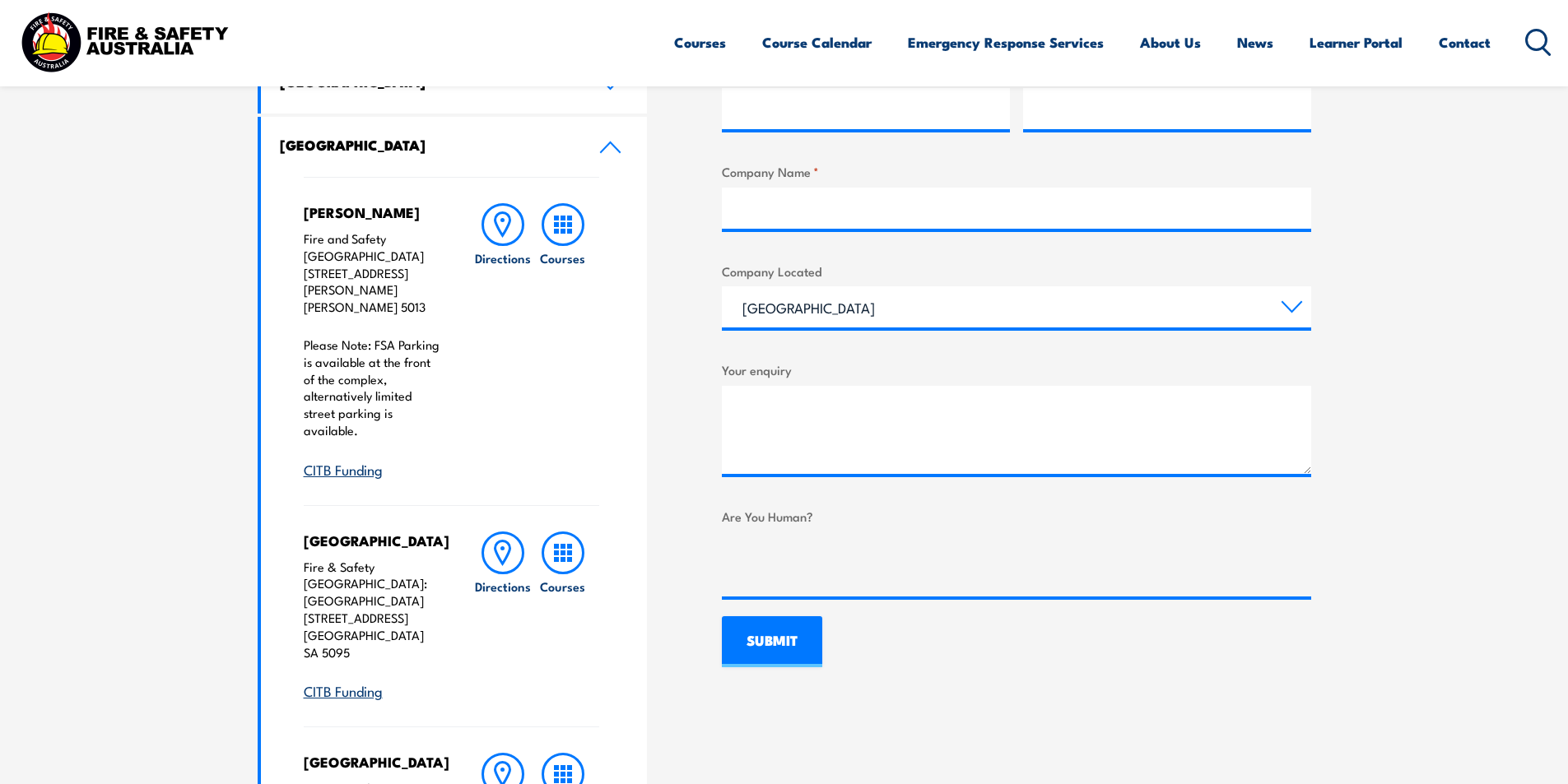
scroll to position [741, 0]
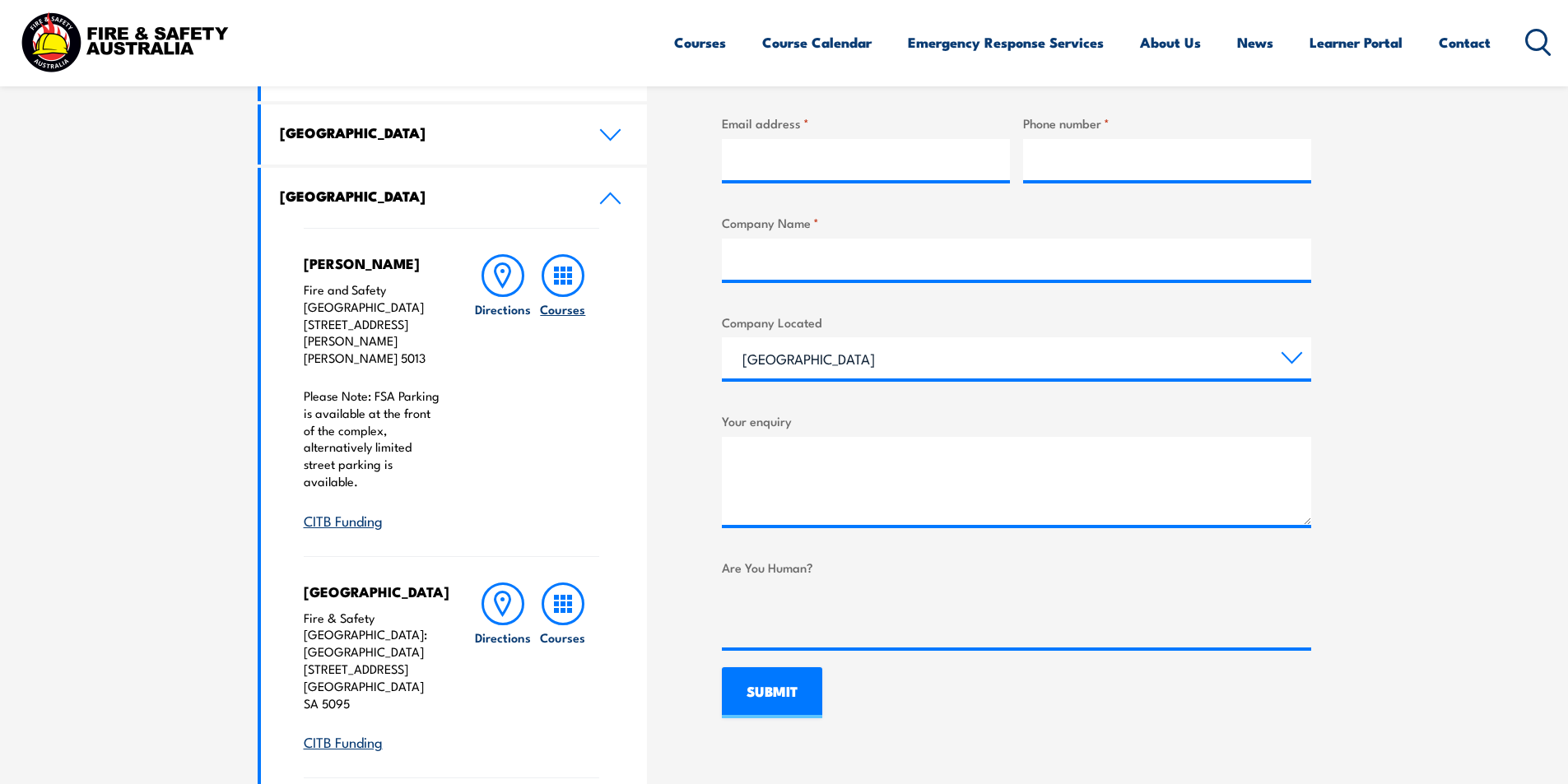
click at [554, 278] on rect at bounding box center [556, 275] width 5 height 5
